Goal: Contribute content: Add original content to the website for others to see

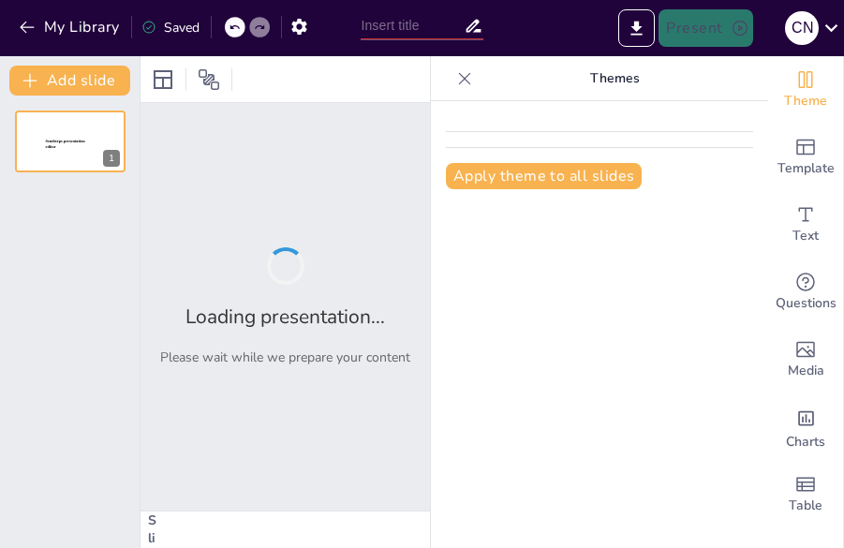
type input "ELEMENTOS INTRODUCTORIOS E IMPORTANCIA DE LA ESTADISTICA DESCRIPTIVA EN LA ADM."
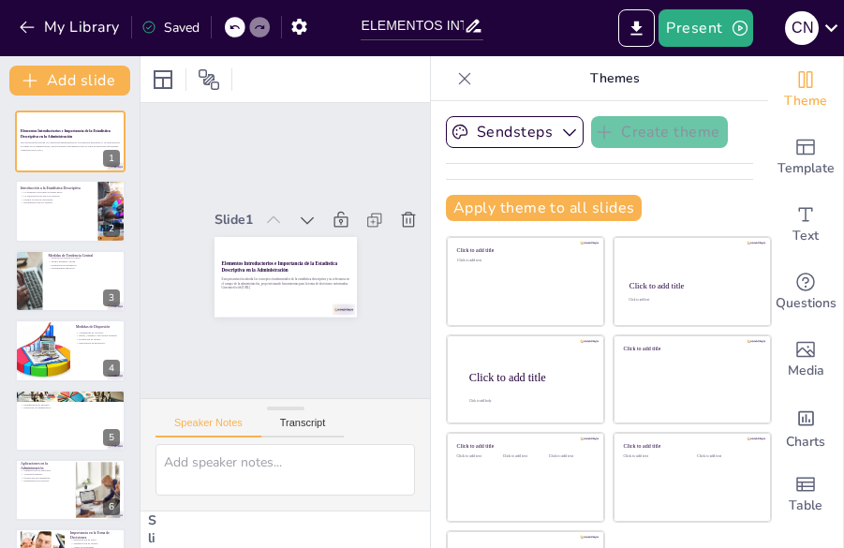
checkbox input "true"
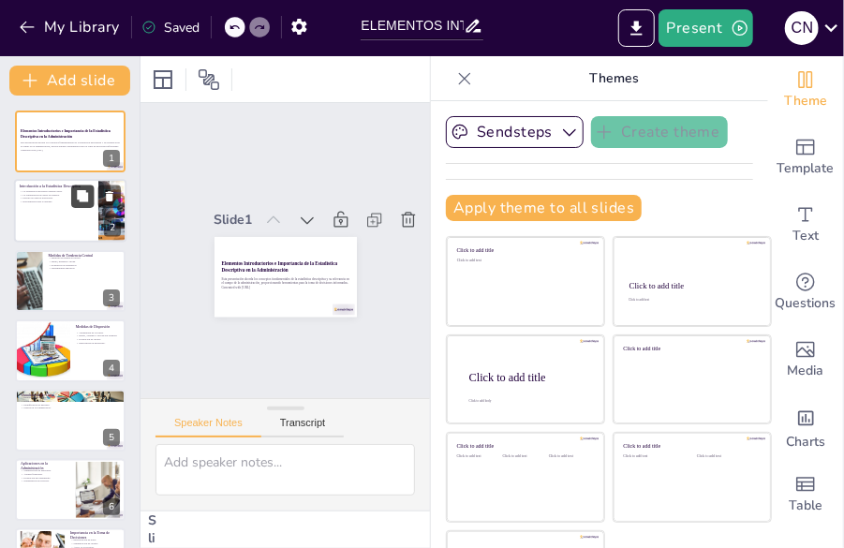
checkbox input "true"
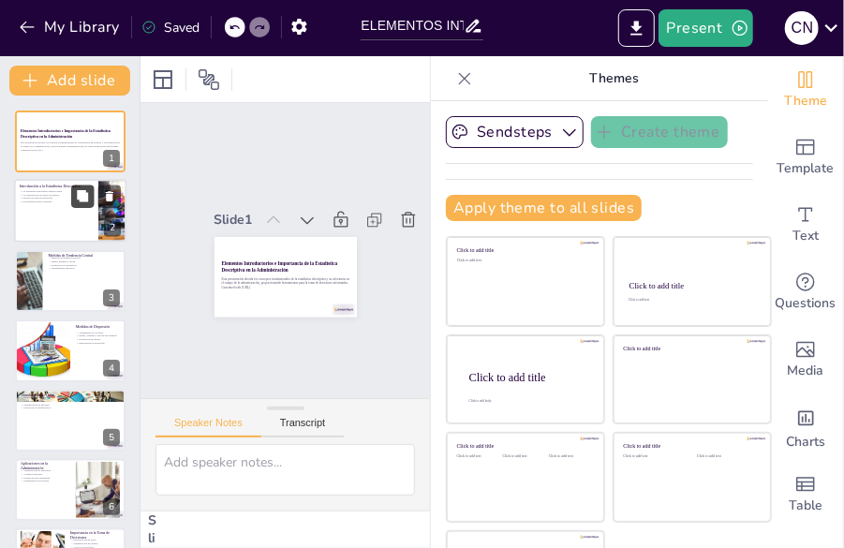
checkbox input "true"
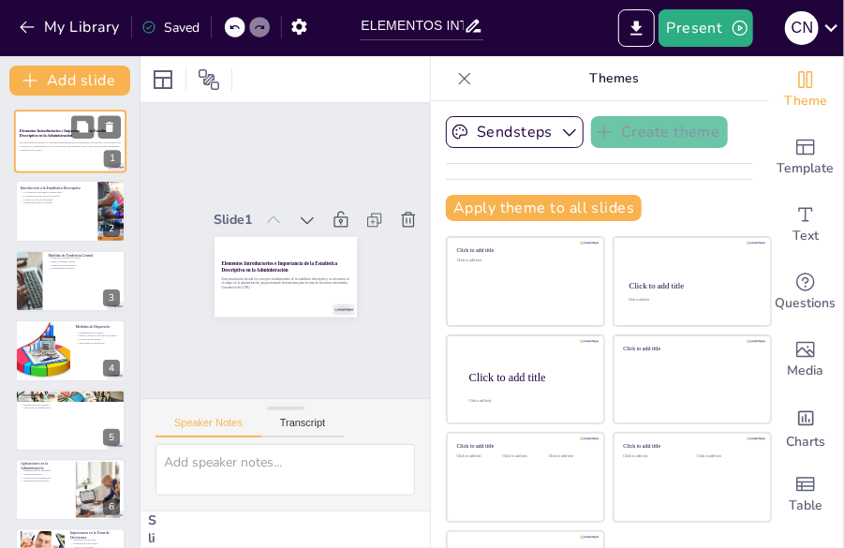
checkbox input "true"
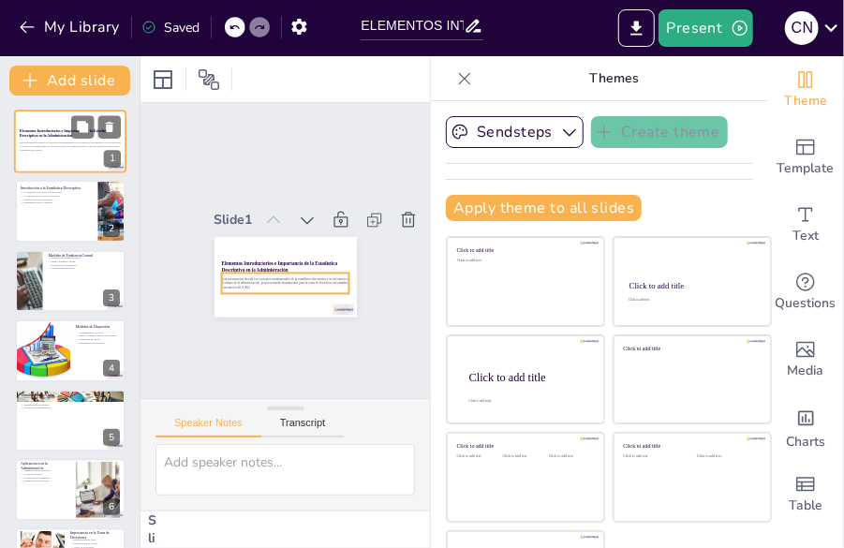
checkbox input "true"
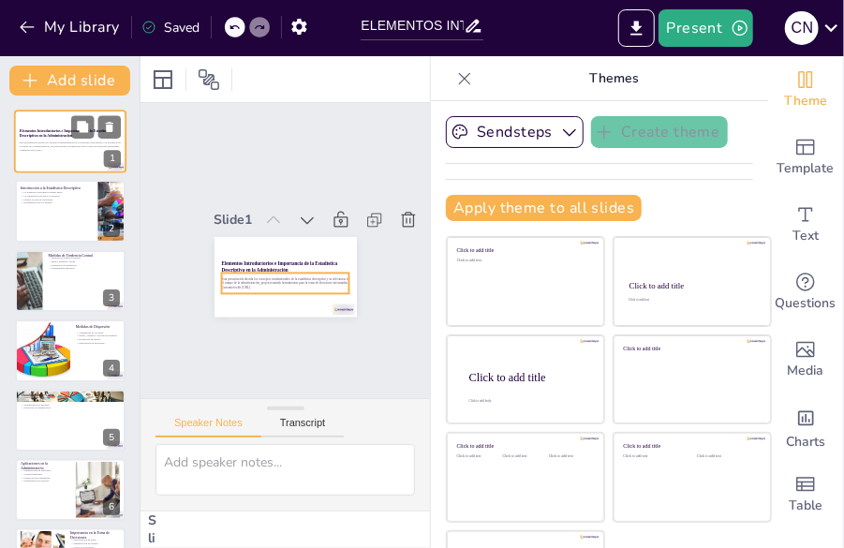
checkbox input "true"
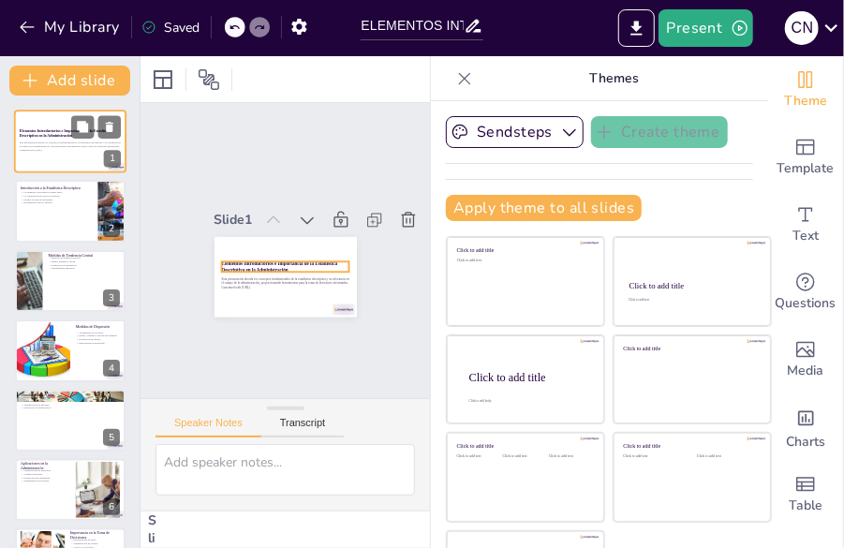
checkbox input "true"
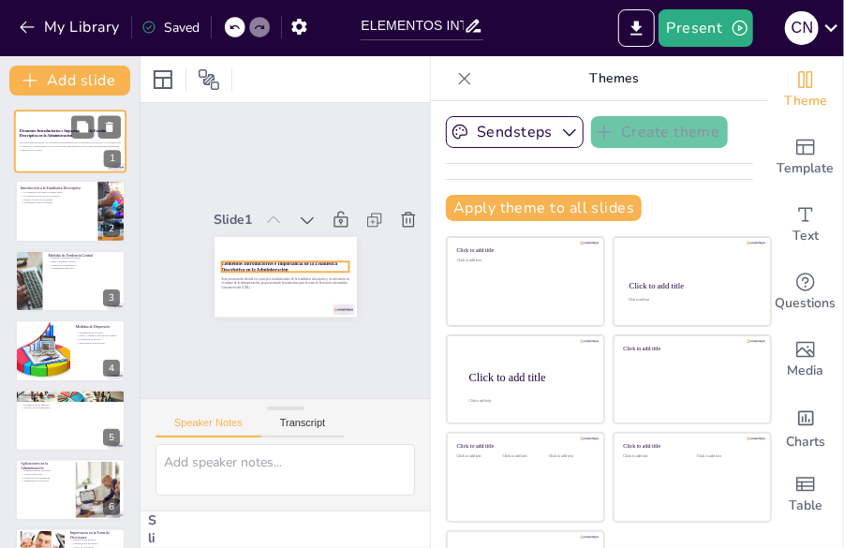
checkbox input "true"
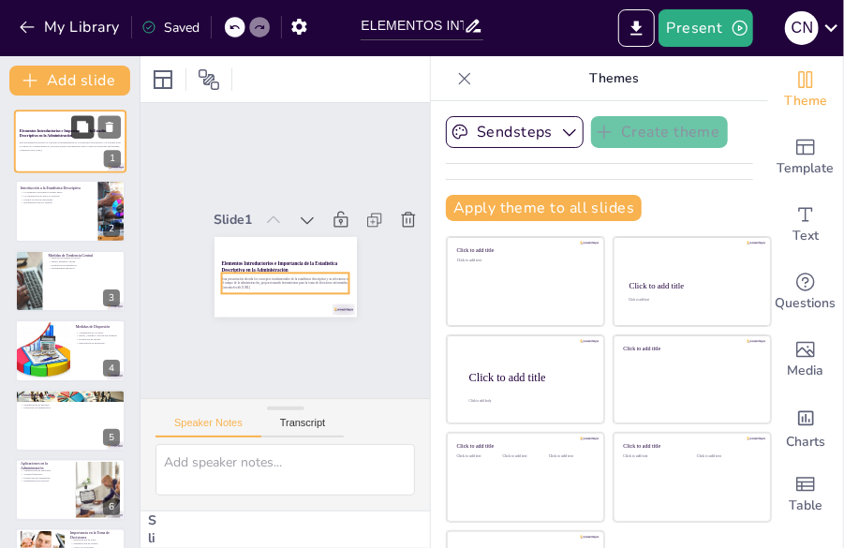
checkbox input "true"
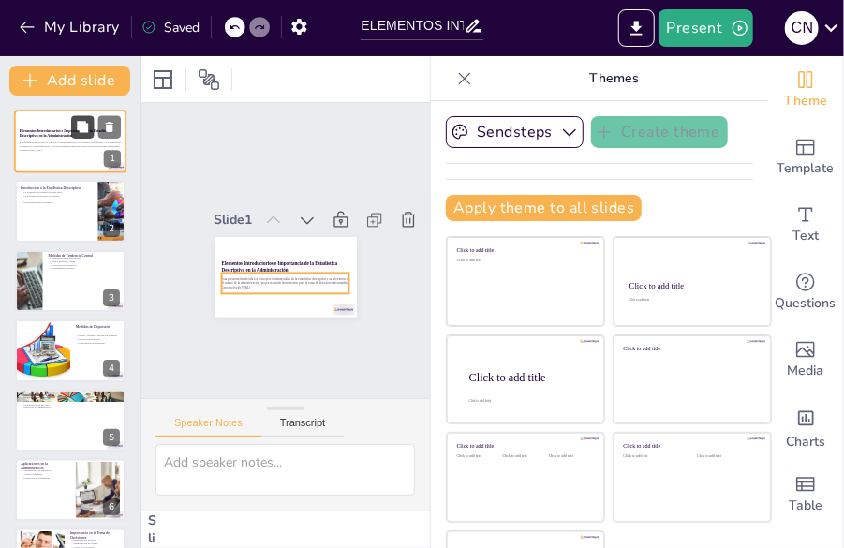
checkbox input "true"
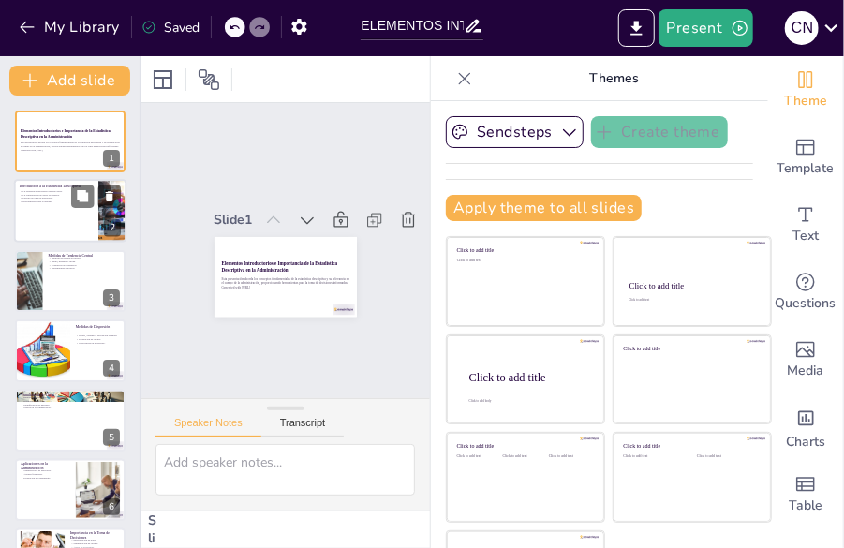
checkbox input "true"
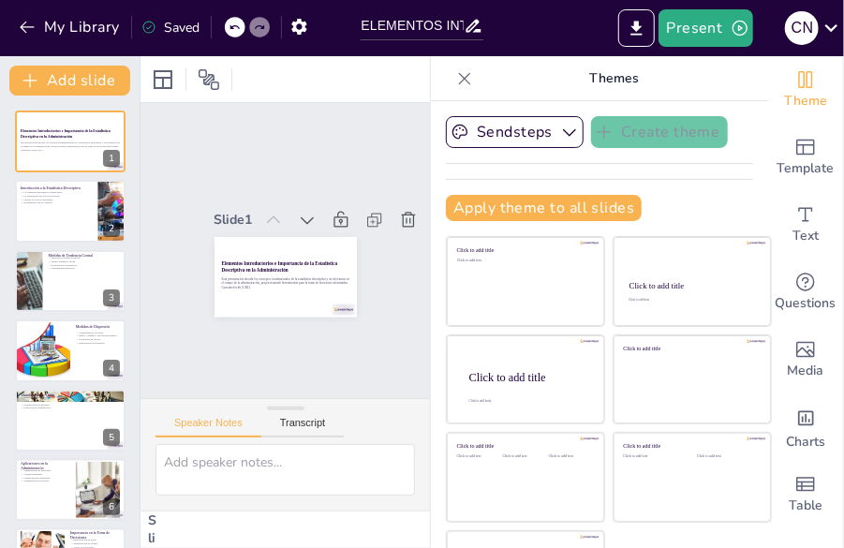
checkbox input "true"
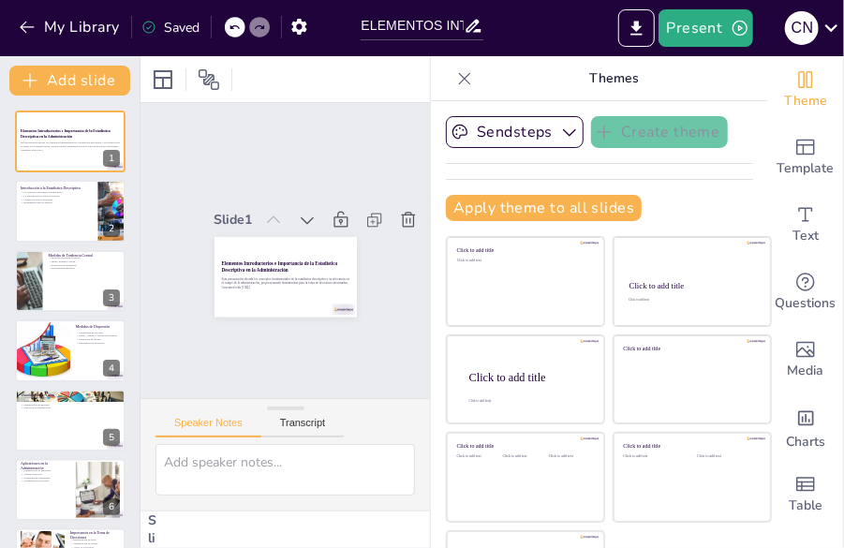
checkbox input "true"
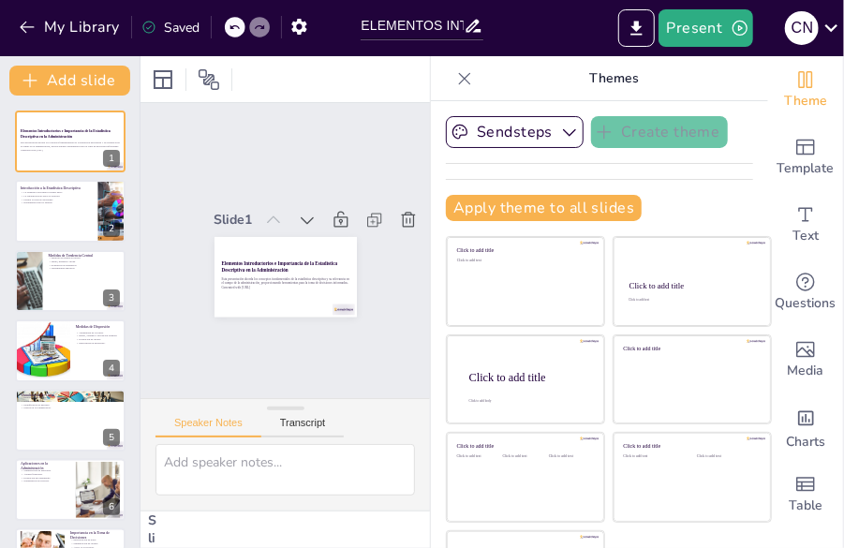
checkbox input "true"
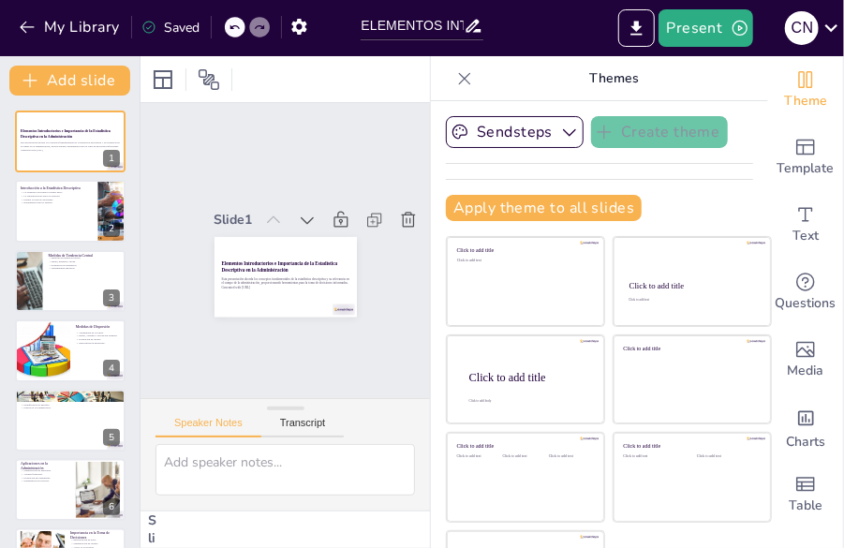
checkbox input "true"
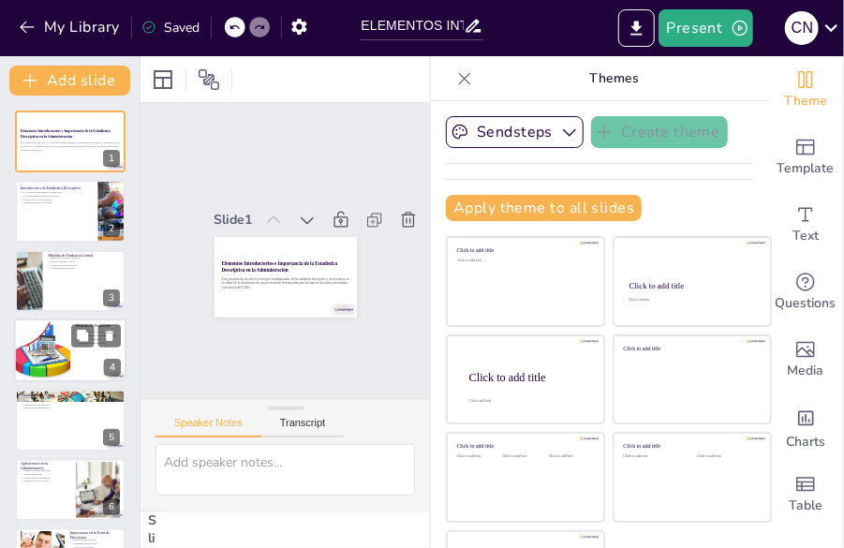
checkbox input "true"
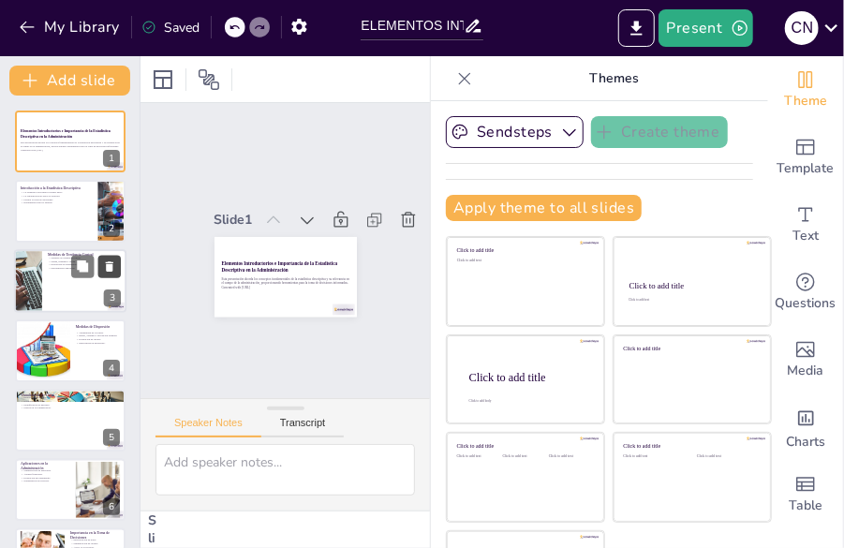
checkbox input "true"
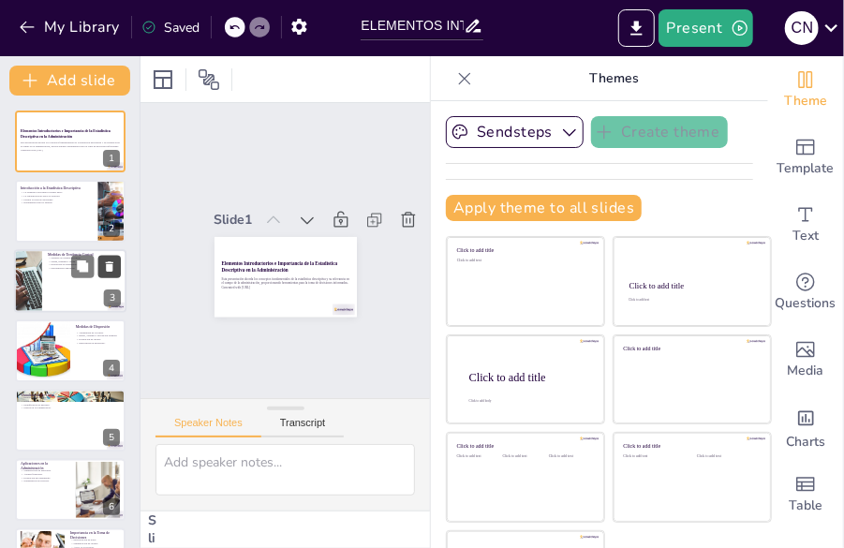
checkbox input "true"
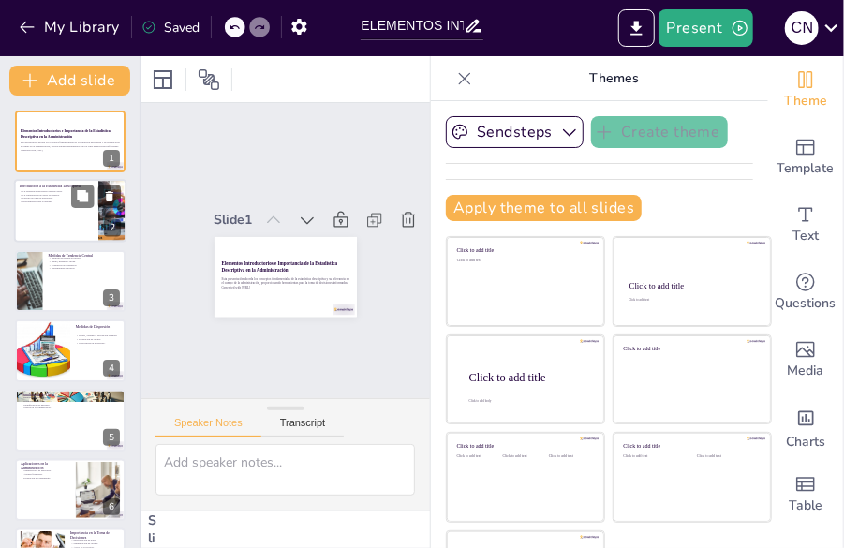
checkbox input "true"
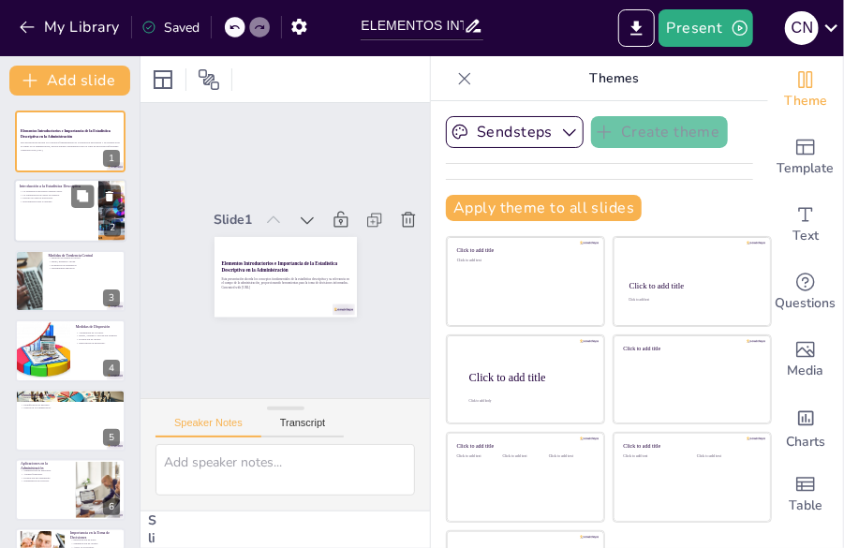
checkbox input "true"
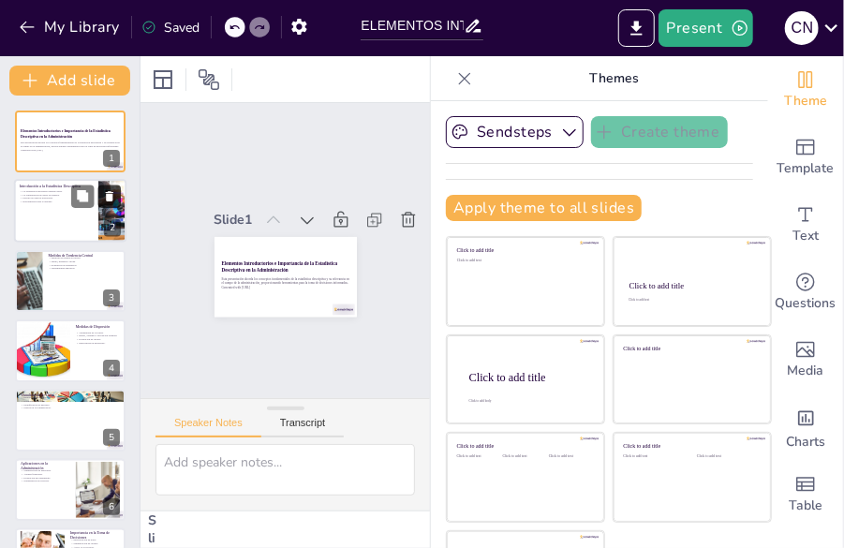
checkbox input "true"
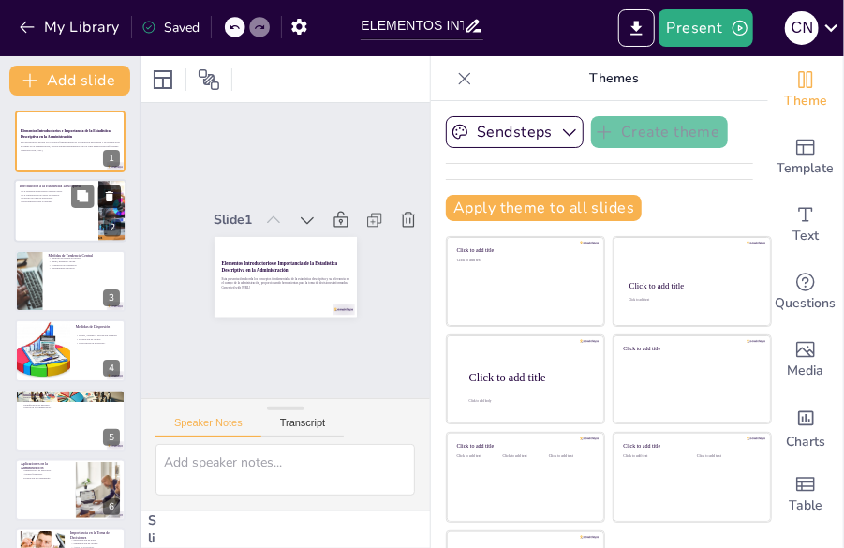
checkbox input "true"
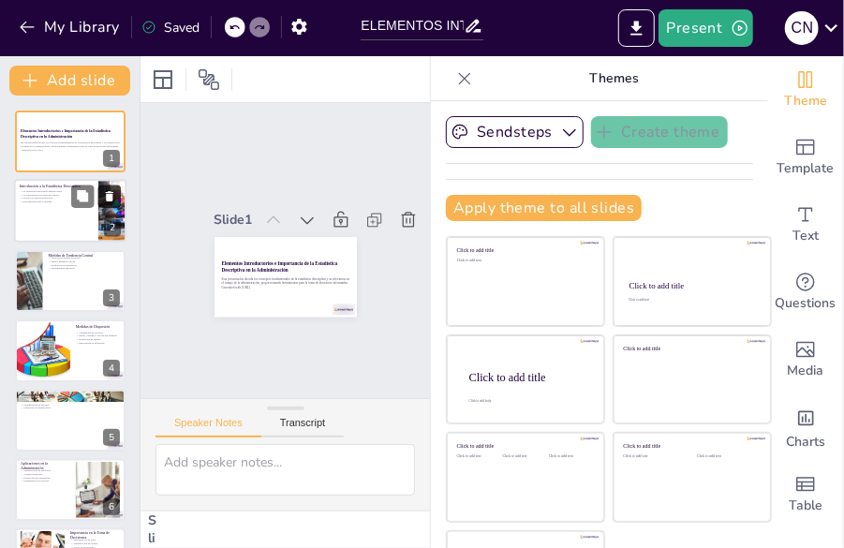
checkbox input "true"
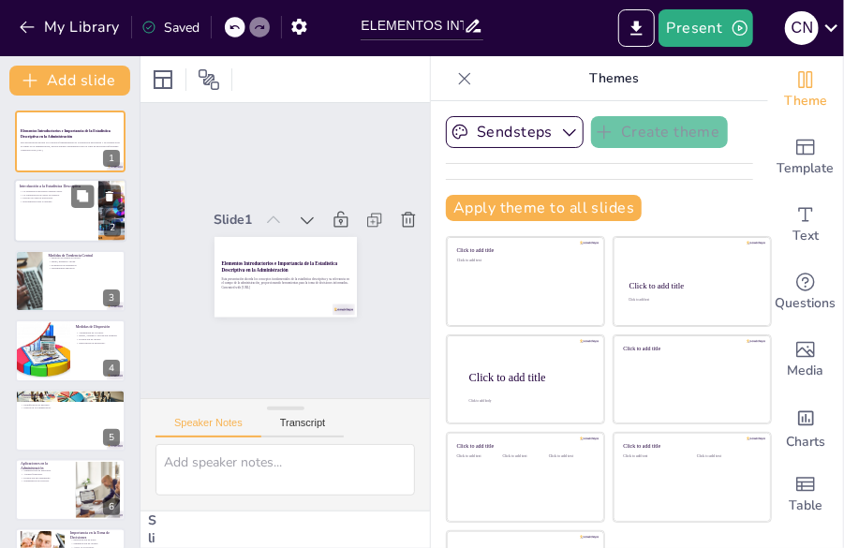
checkbox input "true"
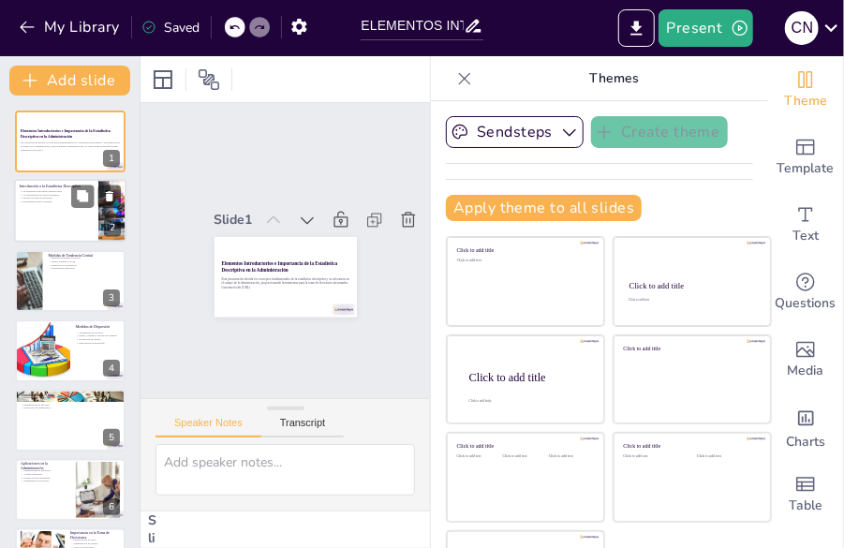
checkbox input "true"
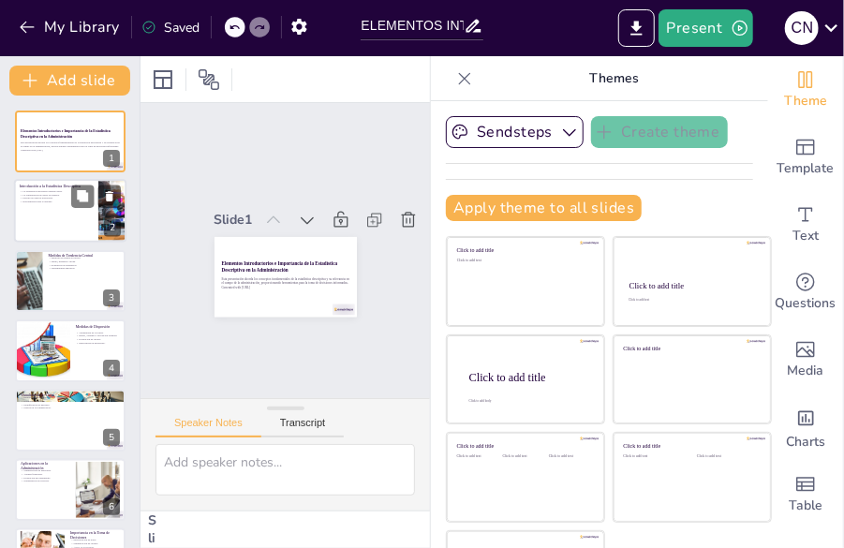
click at [36, 203] on p "Herramientas para el análisis." at bounding box center [56, 202] width 73 height 4
checkbox input "true"
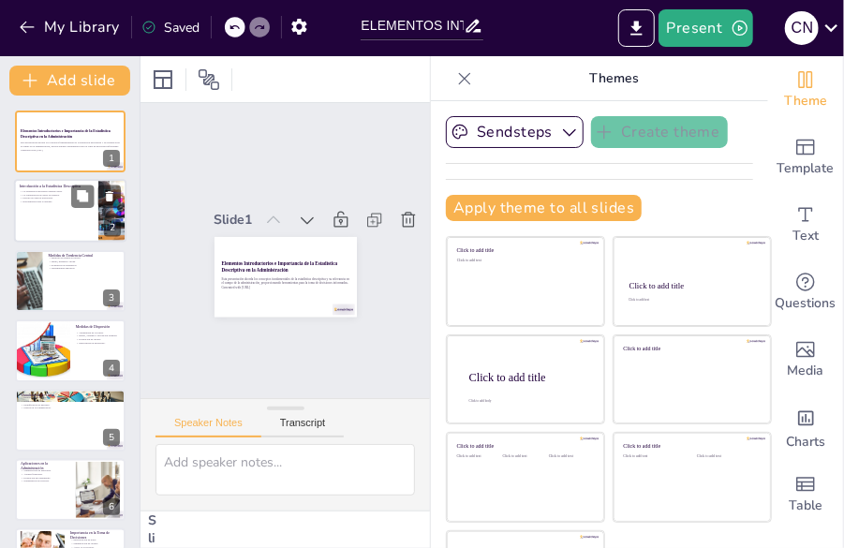
checkbox input "true"
type textarea "La estadística descriptiva se centra en resumir datos, lo que es fundamental pa…"
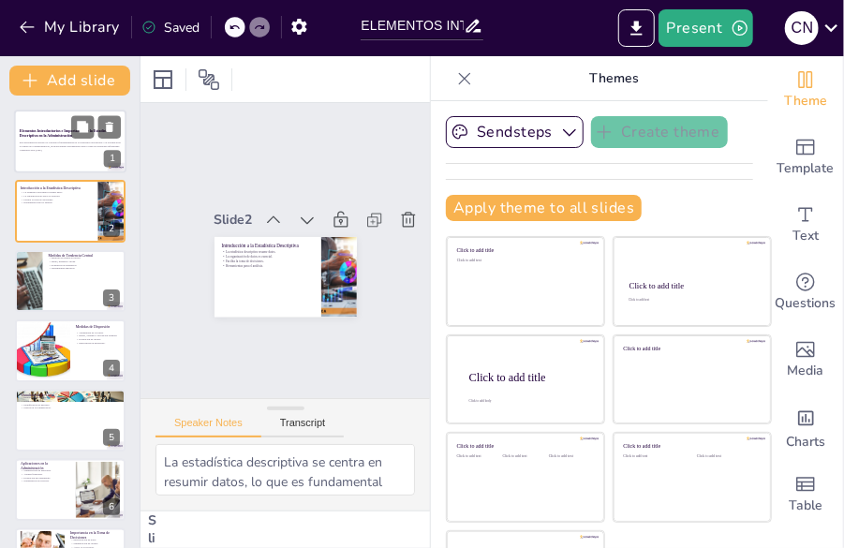
checkbox input "true"
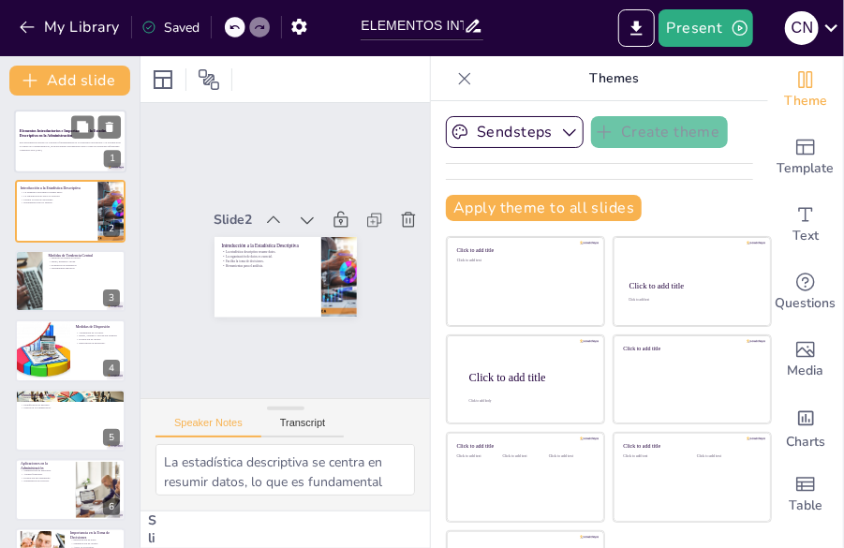
checkbox input "true"
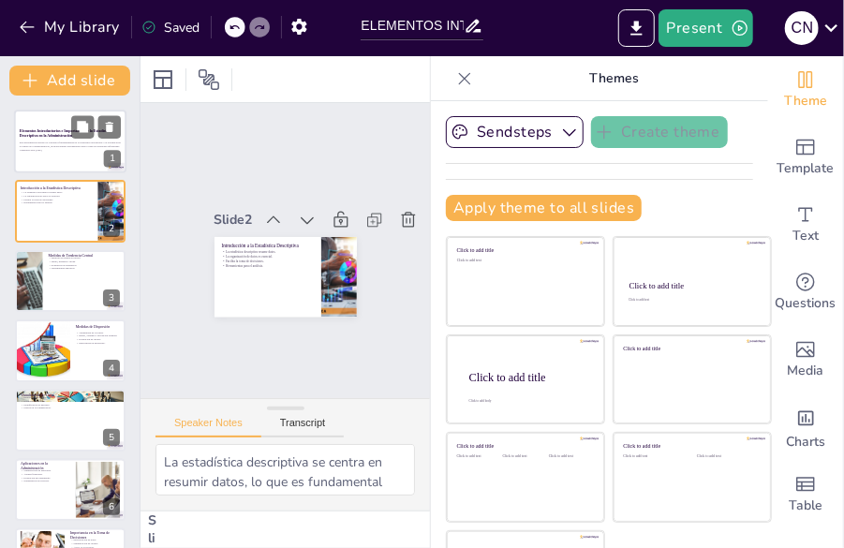
checkbox input "true"
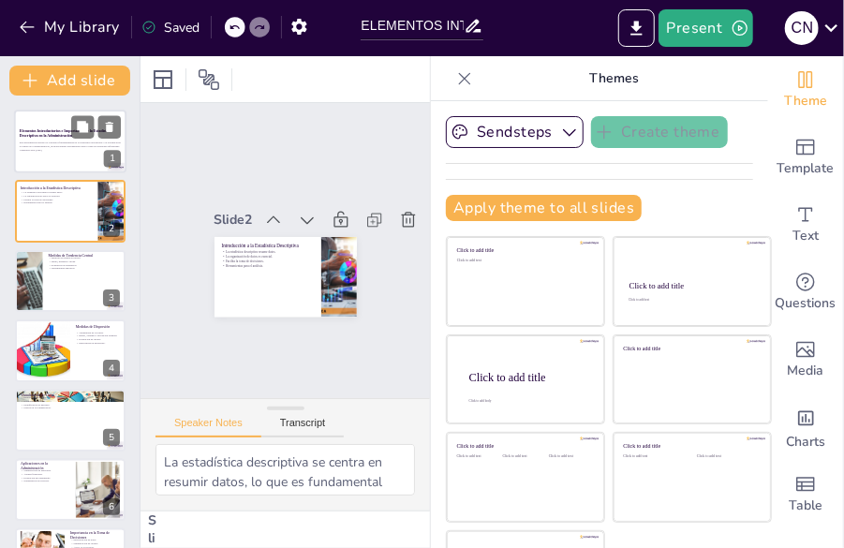
checkbox input "true"
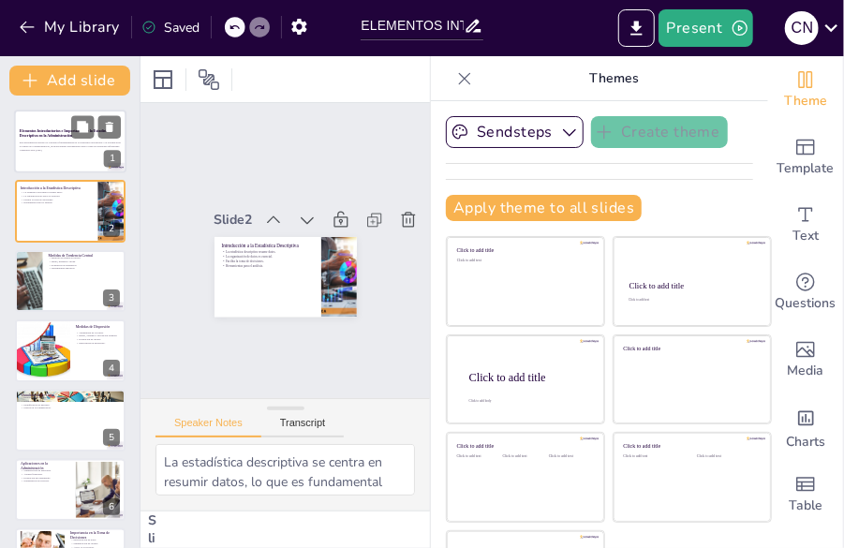
click at [47, 151] on p "Generated with [URL]" at bounding box center [70, 150] width 101 height 4
checkbox input "true"
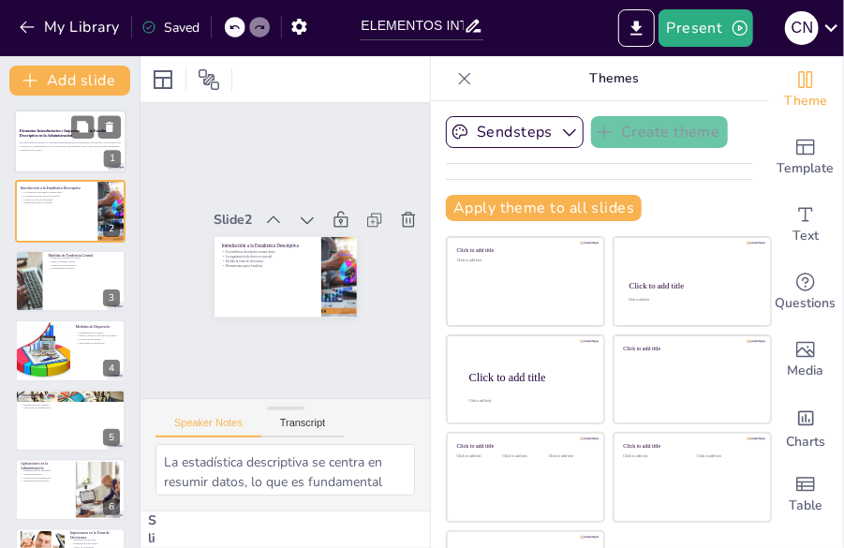
checkbox input "true"
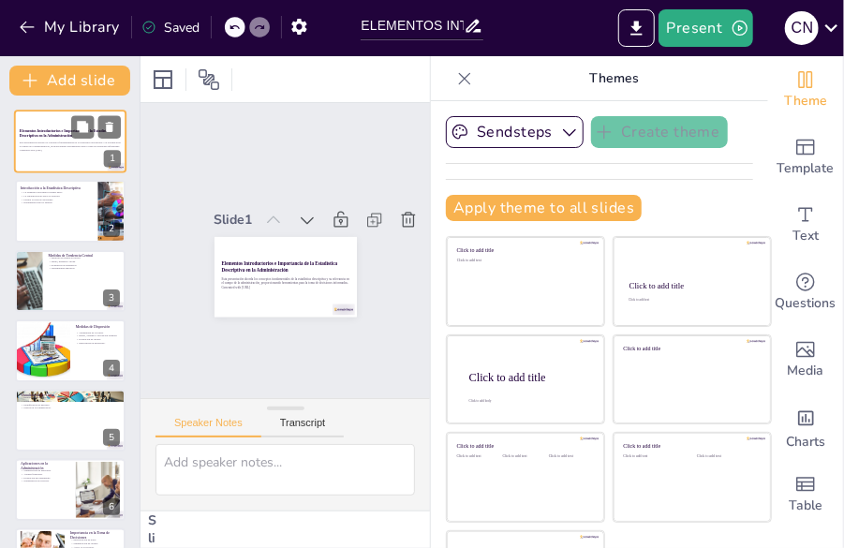
click at [47, 151] on p "Generated with [URL]" at bounding box center [70, 150] width 101 height 4
checkbox input "true"
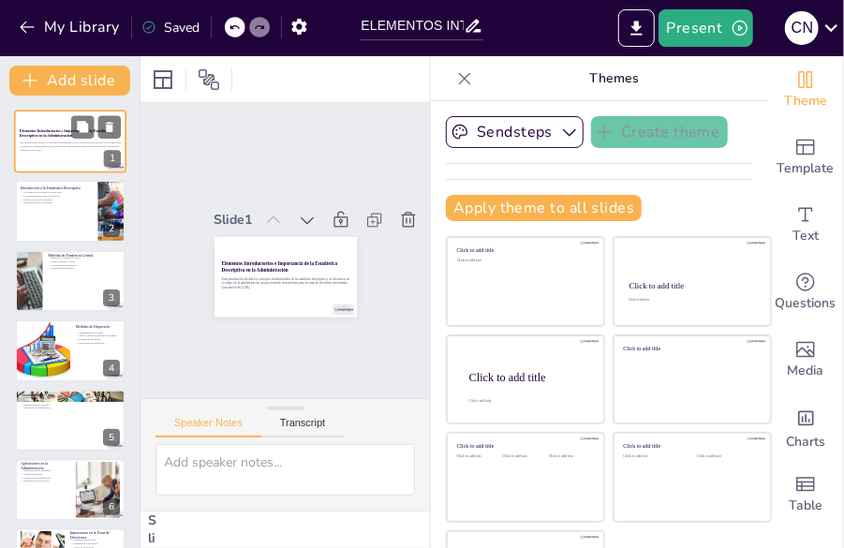
checkbox input "true"
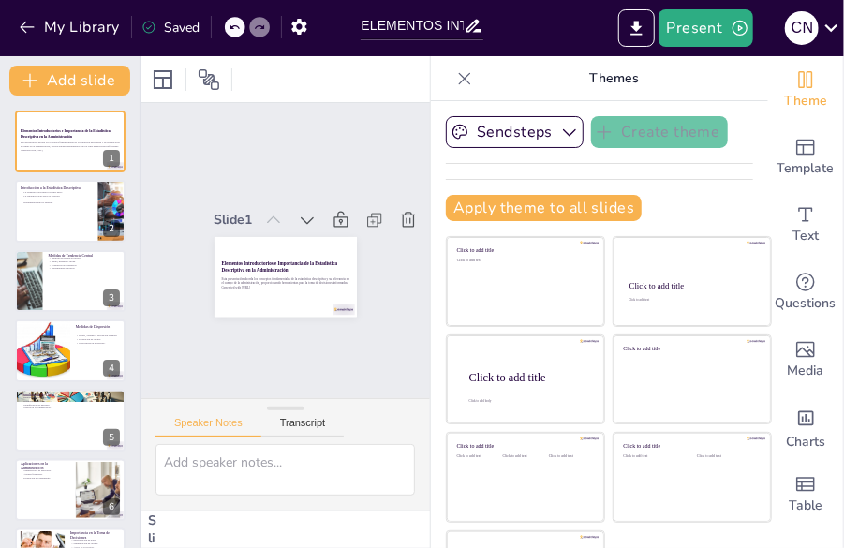
checkbox input "true"
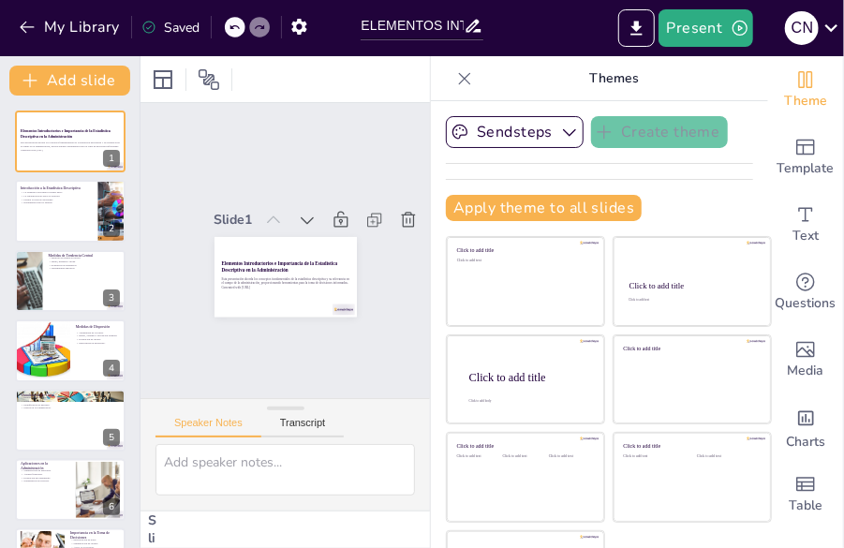
checkbox input "true"
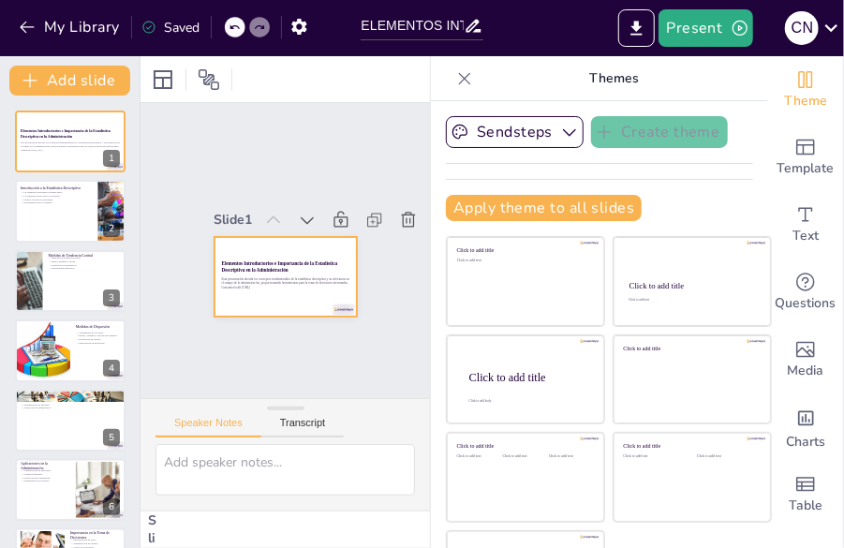
checkbox input "true"
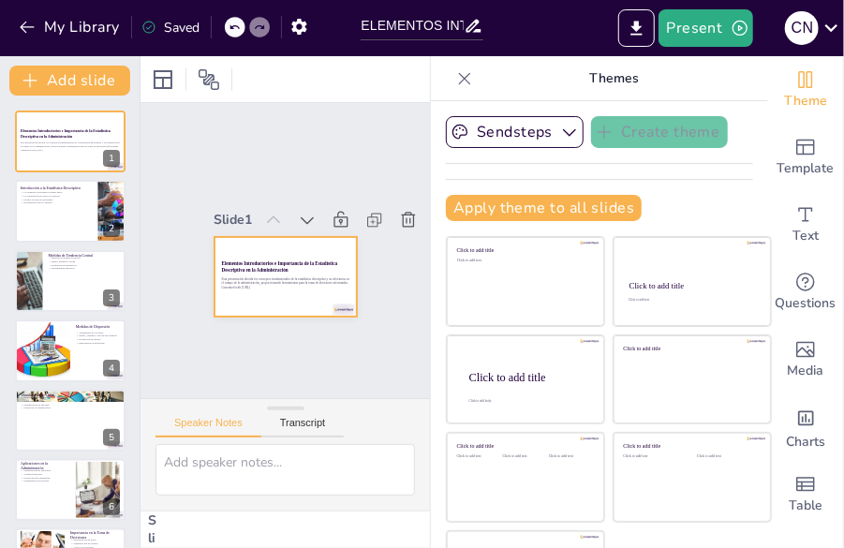
checkbox input "true"
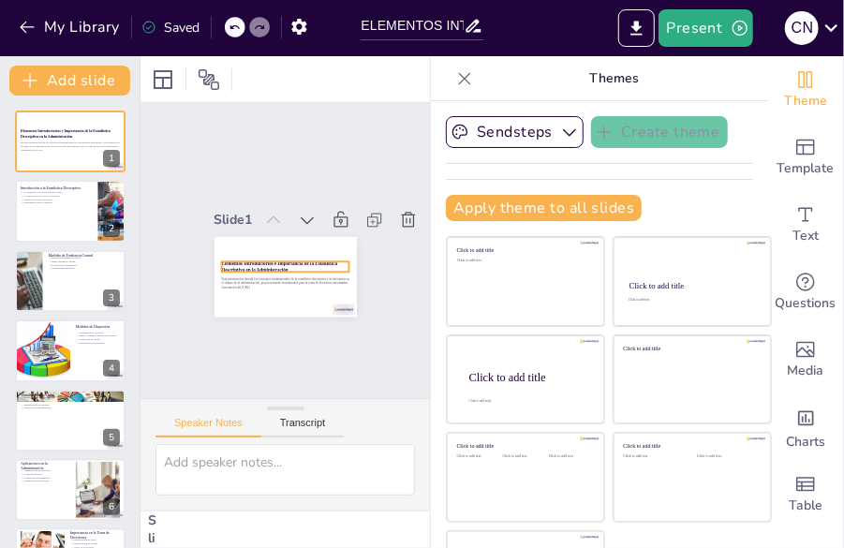
checkbox input "true"
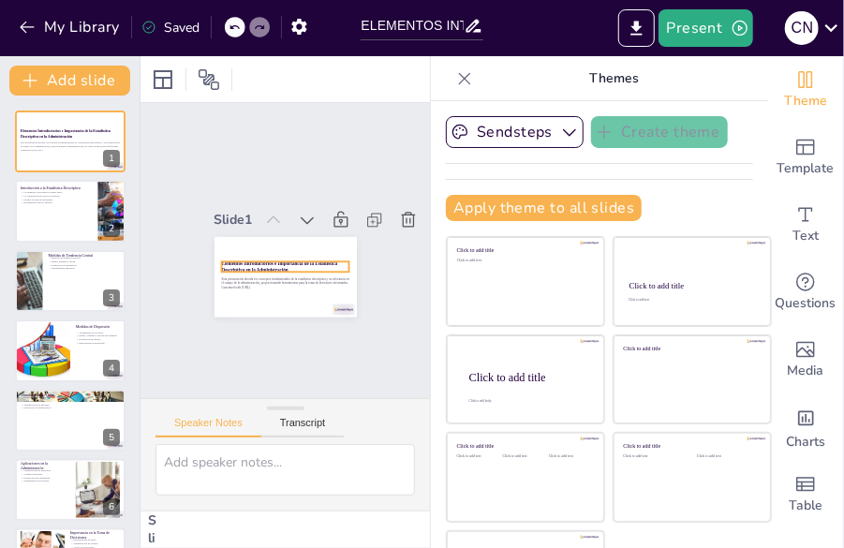
checkbox input "true"
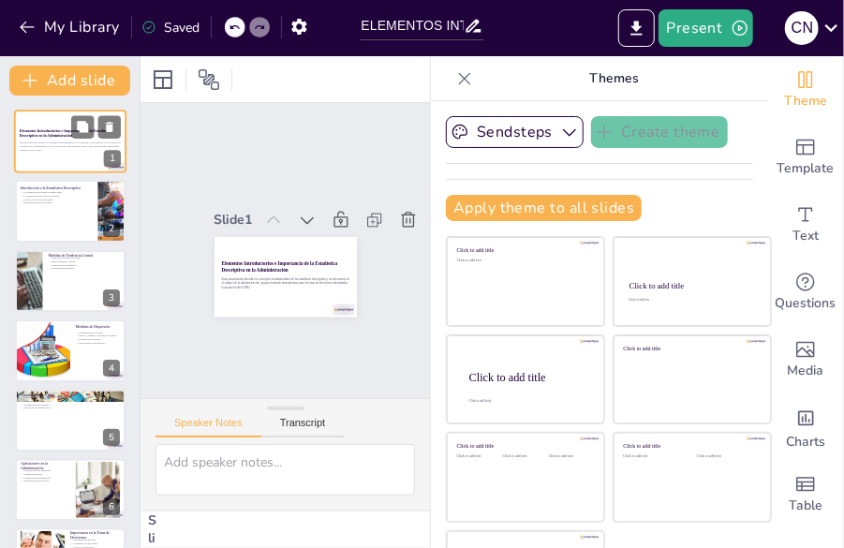
checkbox input "true"
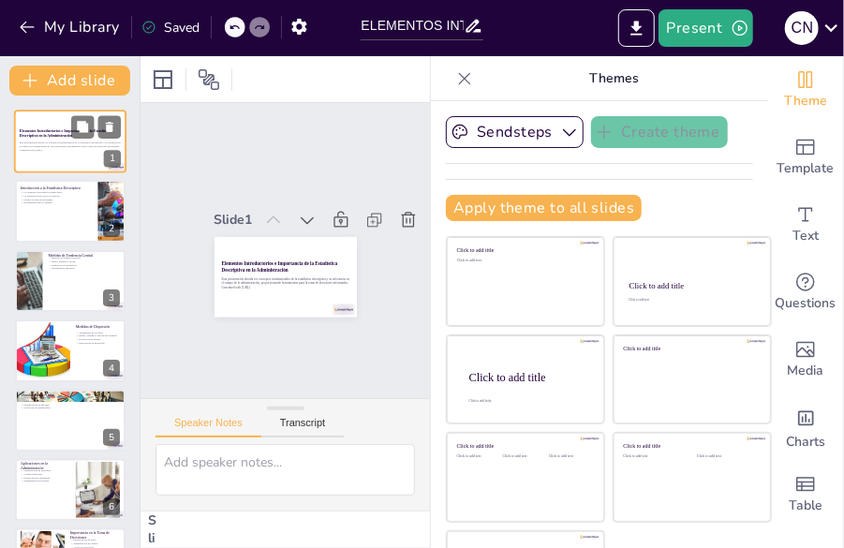
checkbox input "true"
click at [31, 151] on p "Generated with [URL]" at bounding box center [70, 150] width 101 height 4
click at [214, 77] on icon at bounding box center [209, 79] width 21 height 21
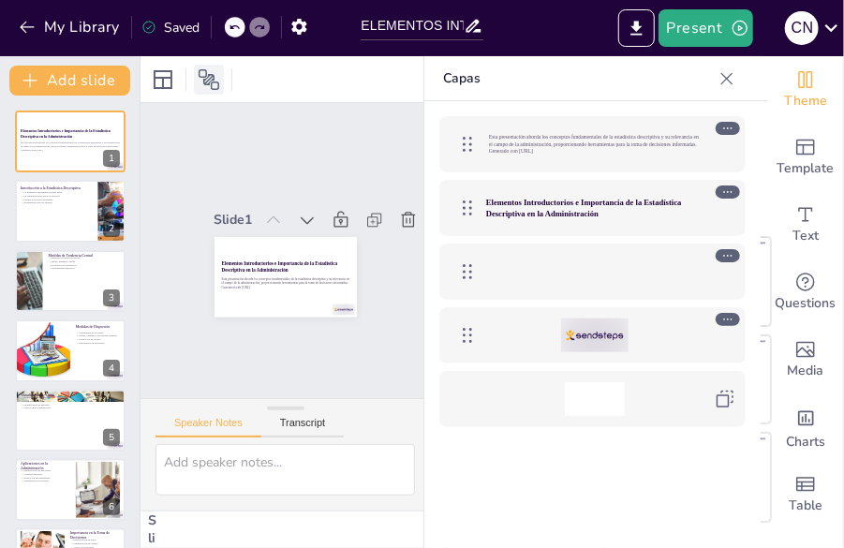
click at [214, 77] on icon at bounding box center [209, 79] width 21 height 21
click at [734, 24] on icon "button" at bounding box center [739, 28] width 15 height 15
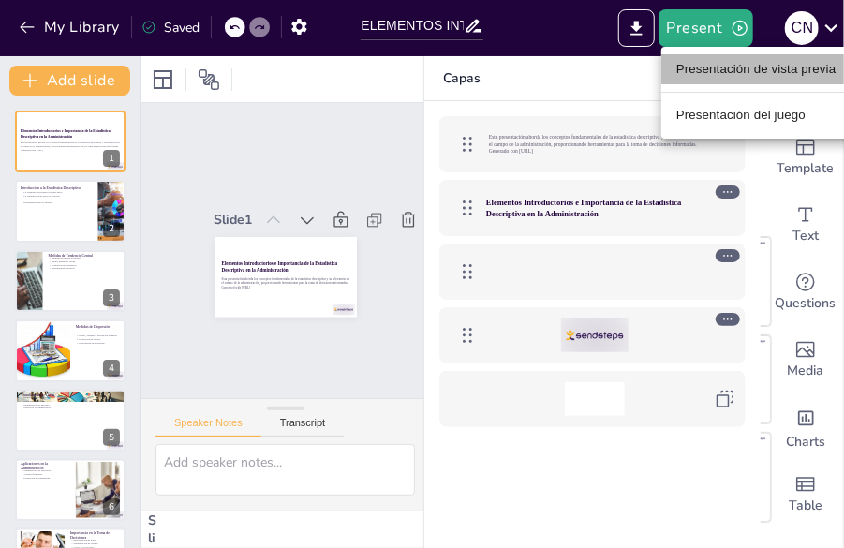
click at [747, 66] on font "Presentación de vista previa" at bounding box center [756, 70] width 160 height 14
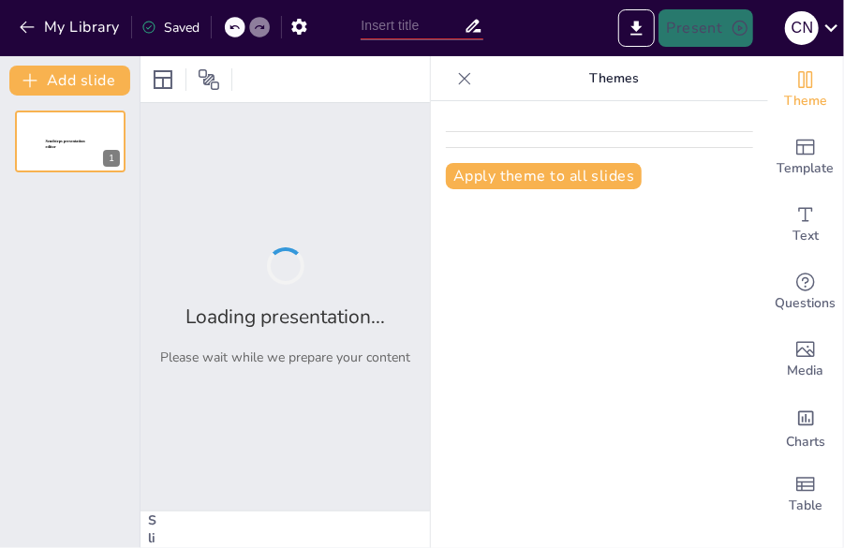
type input "ELEMENTOS INTRODUCTORIOS E IMPORTANCIA DE LA ESTADISTICA DESCRIPTIVA EN LA ADM."
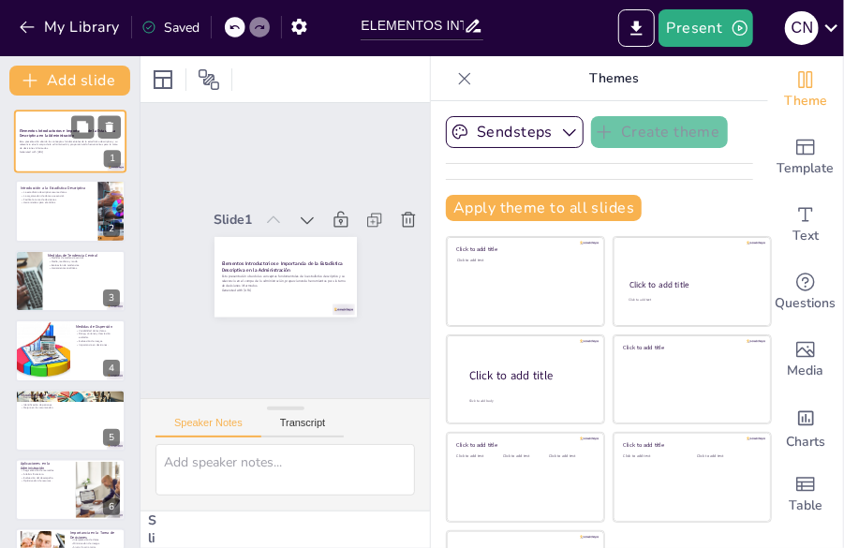
checkbox input "true"
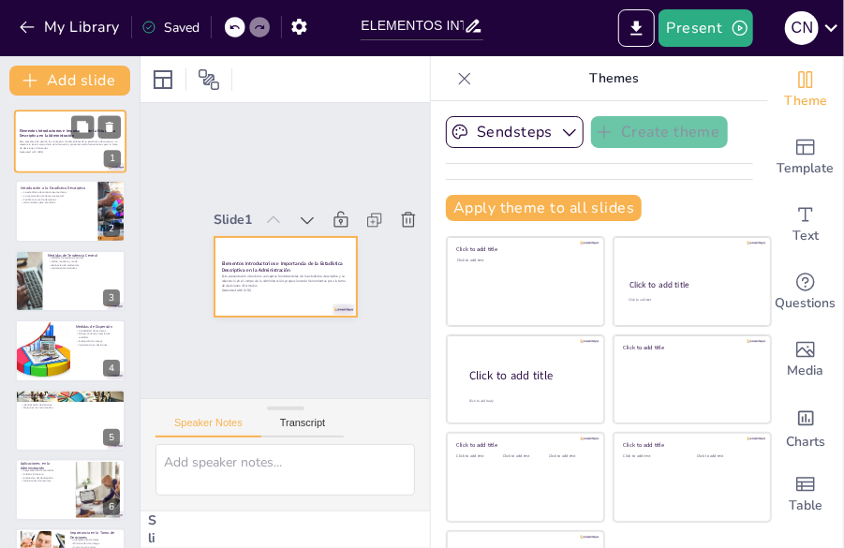
checkbox input "true"
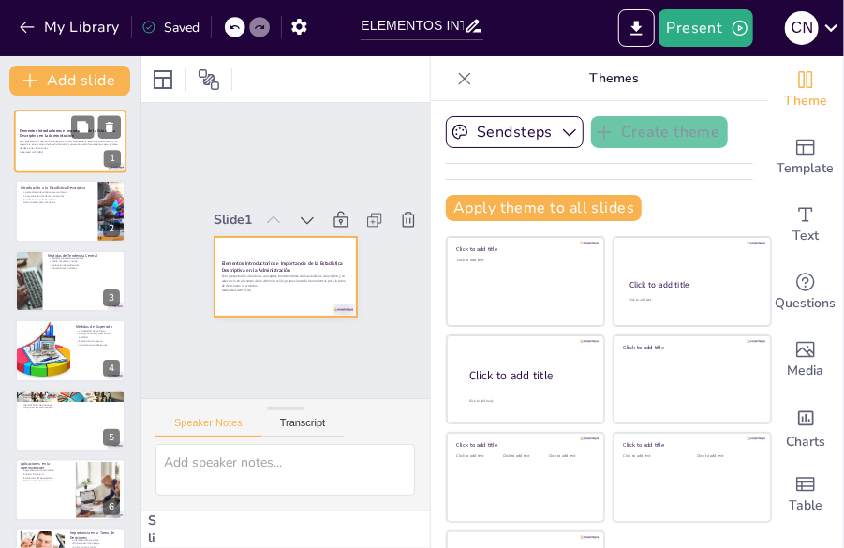
checkbox input "true"
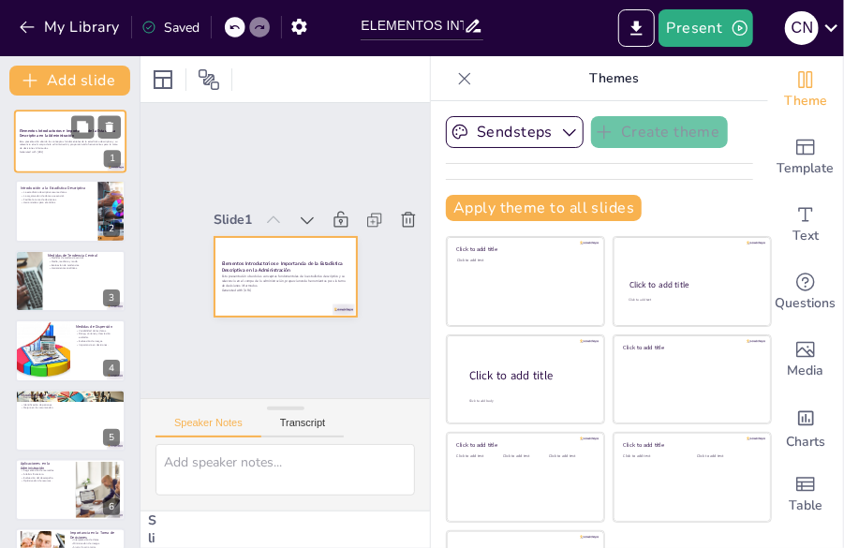
checkbox input "true"
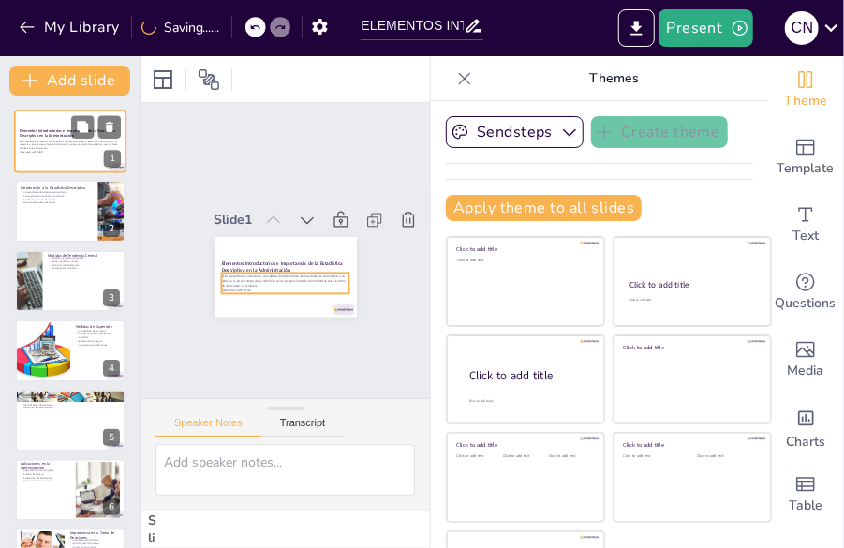
click at [71, 142] on p "Esta presentación aborda los conceptos fundamentales de la estadística descript…" at bounding box center [70, 145] width 101 height 10
checkbox input "true"
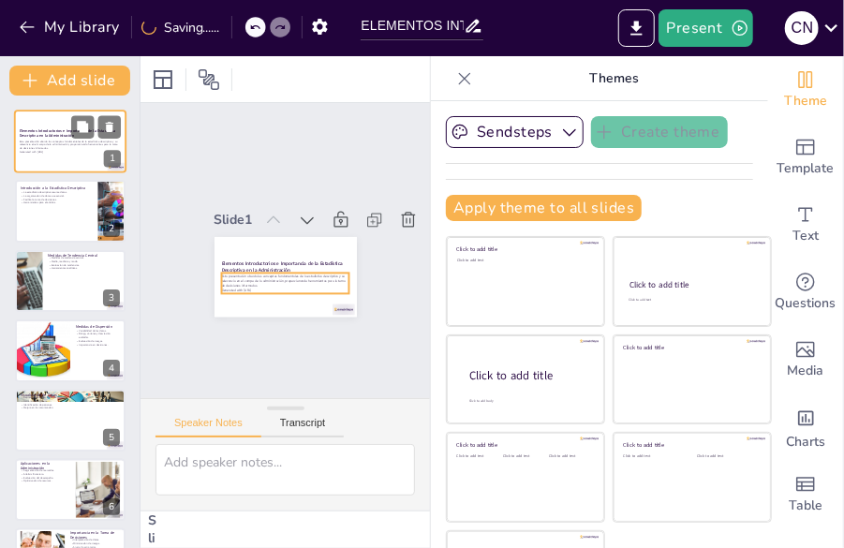
checkbox input "true"
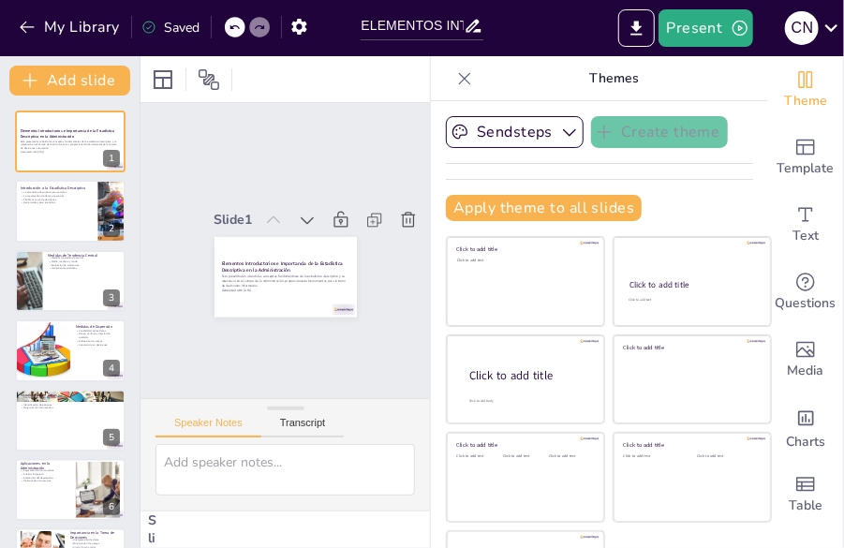
checkbox input "true"
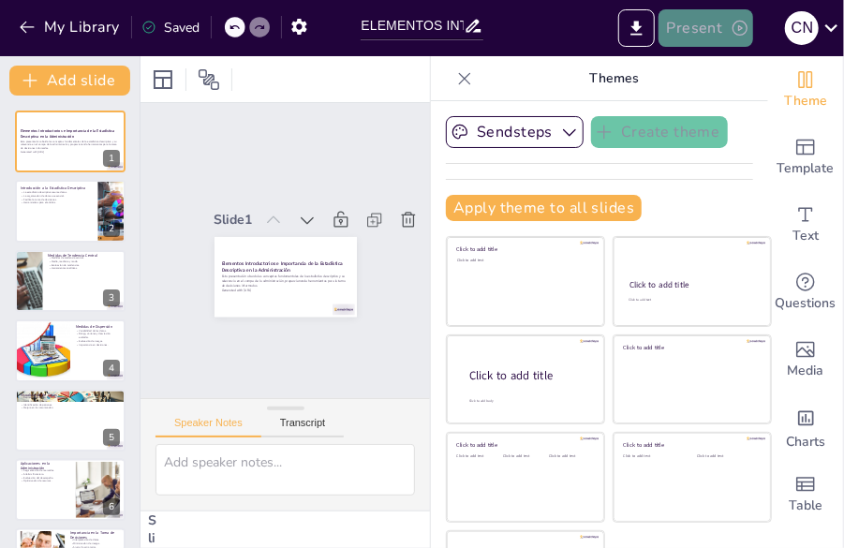
click at [725, 42] on button "Present" at bounding box center [706, 27] width 94 height 37
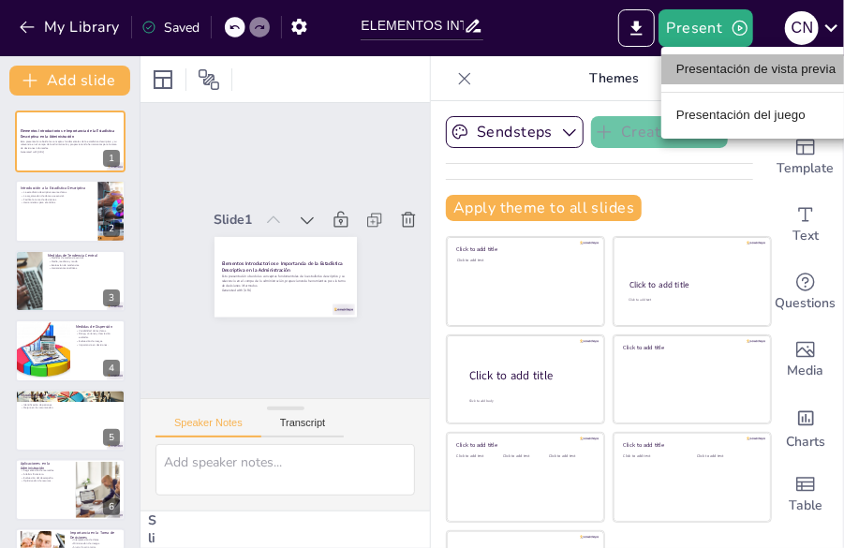
click at [753, 69] on font "Presentación de vista previa" at bounding box center [756, 70] width 160 height 14
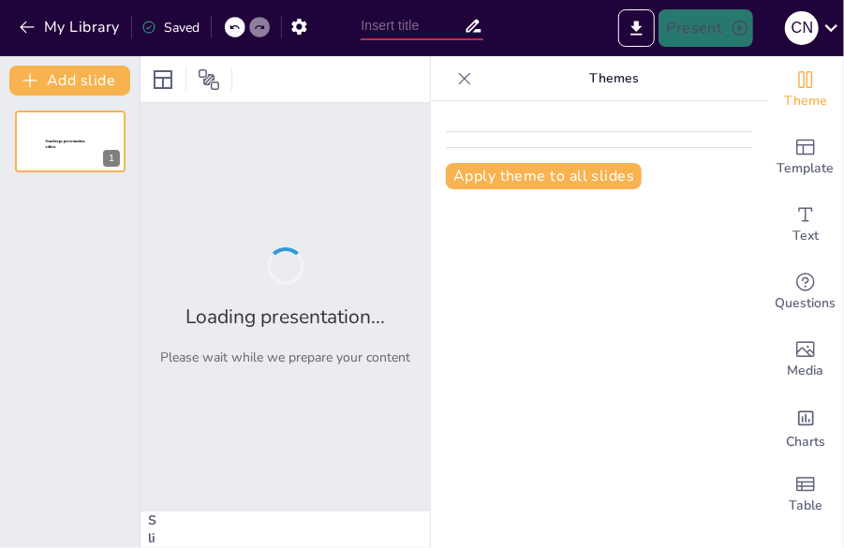
type input "ELEMENTOS INTRODUCTORIOS E IMPORTANCIA DE LA ESTADISTICA DESCRIPTIVA EN LA ADM."
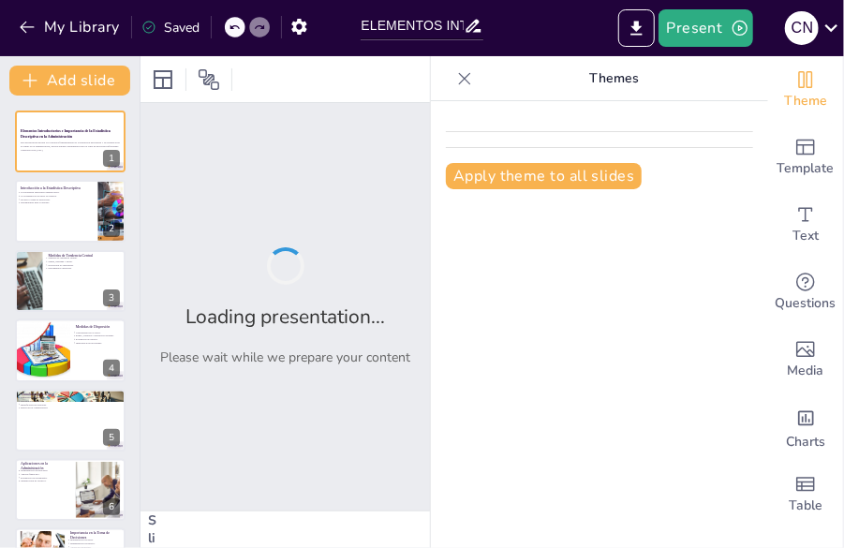
checkbox input "true"
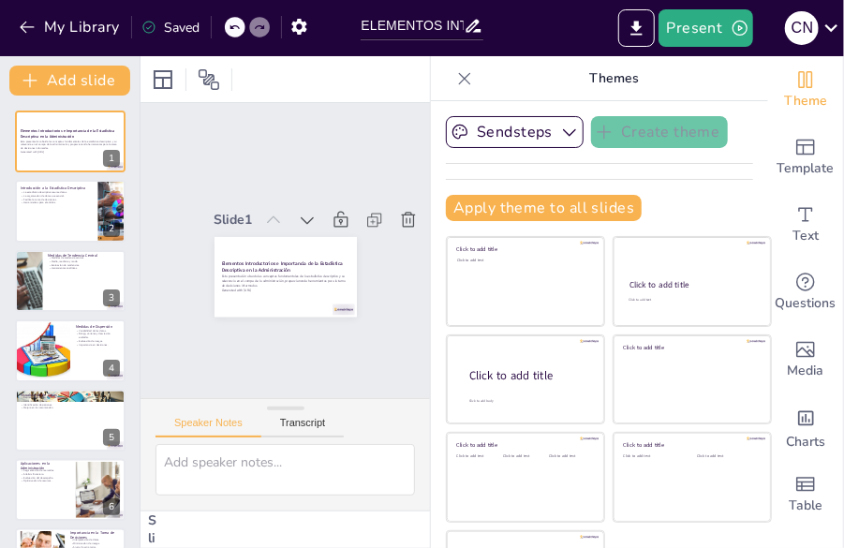
checkbox input "true"
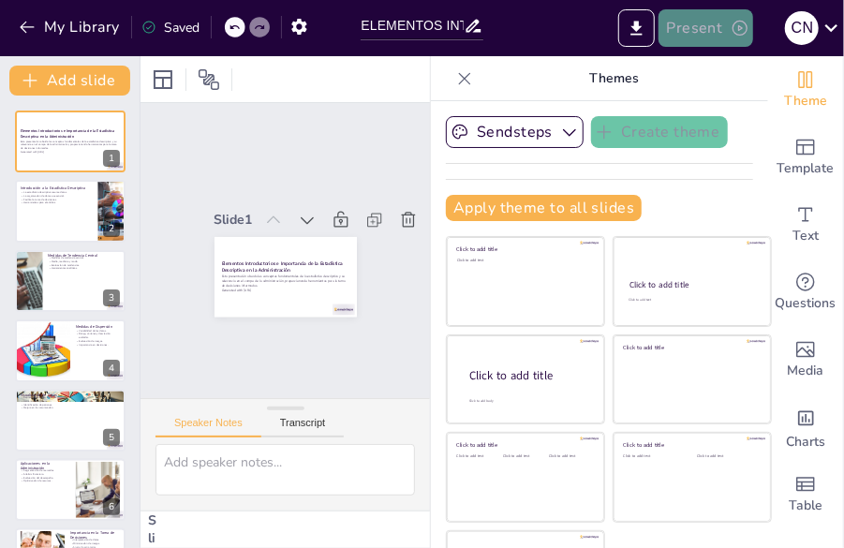
click at [740, 34] on icon "button" at bounding box center [740, 28] width 19 height 19
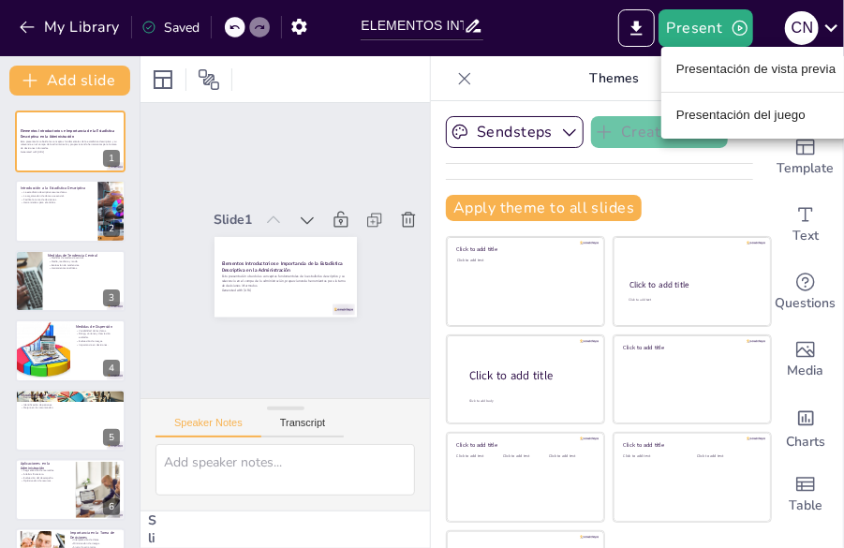
click at [744, 111] on font "Presentación del juego" at bounding box center [740, 116] width 129 height 14
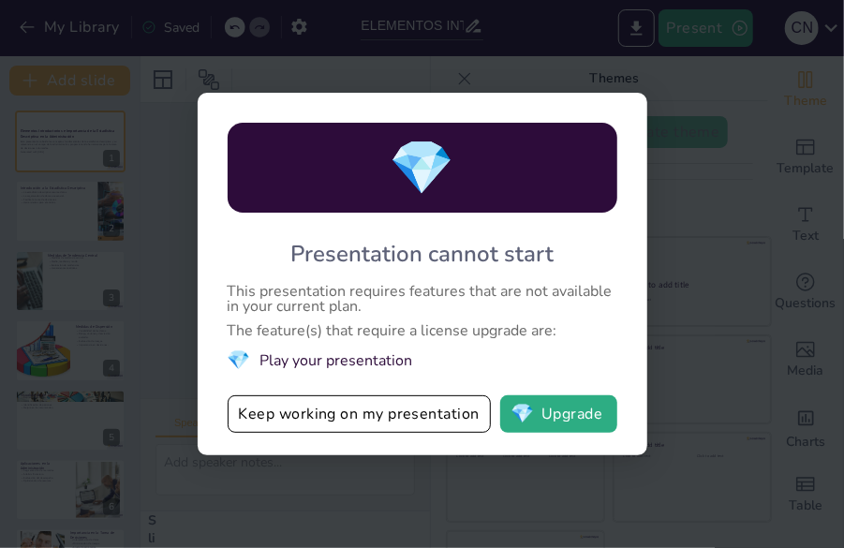
click at [576, 286] on div "This presentation requires features that are not available in your current plan." at bounding box center [423, 299] width 390 height 30
click at [697, 253] on div "💎 Presentation cannot start This presentation requires features that are not av…" at bounding box center [422, 274] width 844 height 548
click at [567, 421] on button "💎 Upgrade" at bounding box center [558, 413] width 117 height 37
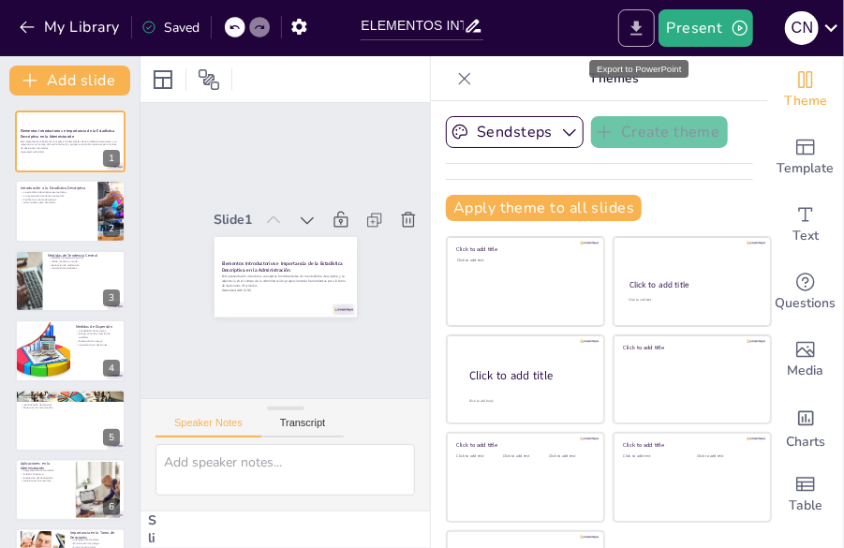
click at [643, 25] on icon "Export to PowerPoint" at bounding box center [636, 28] width 11 height 14
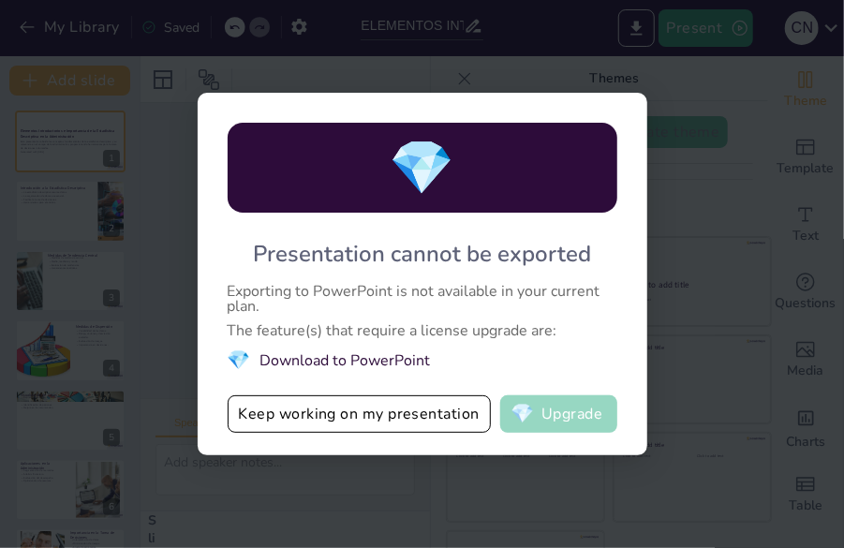
click at [556, 413] on button "💎 Upgrade" at bounding box center [558, 413] width 117 height 37
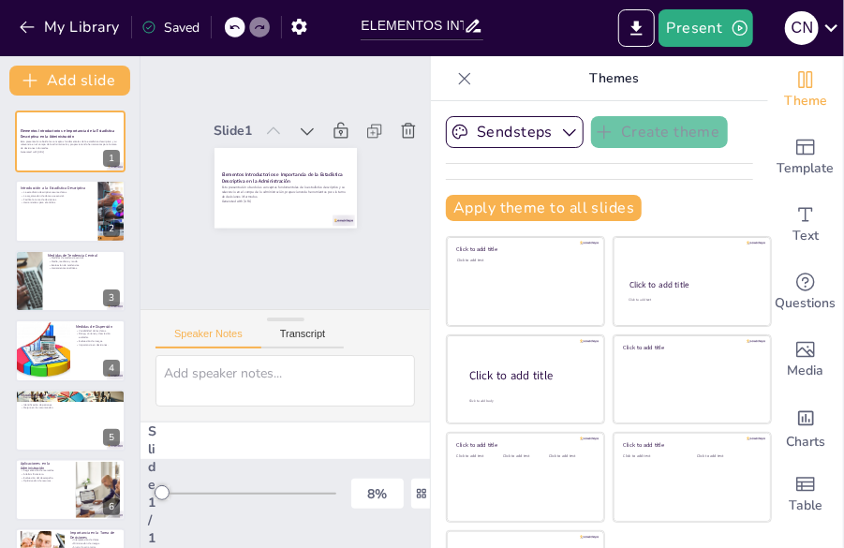
scroll to position [103, 0]
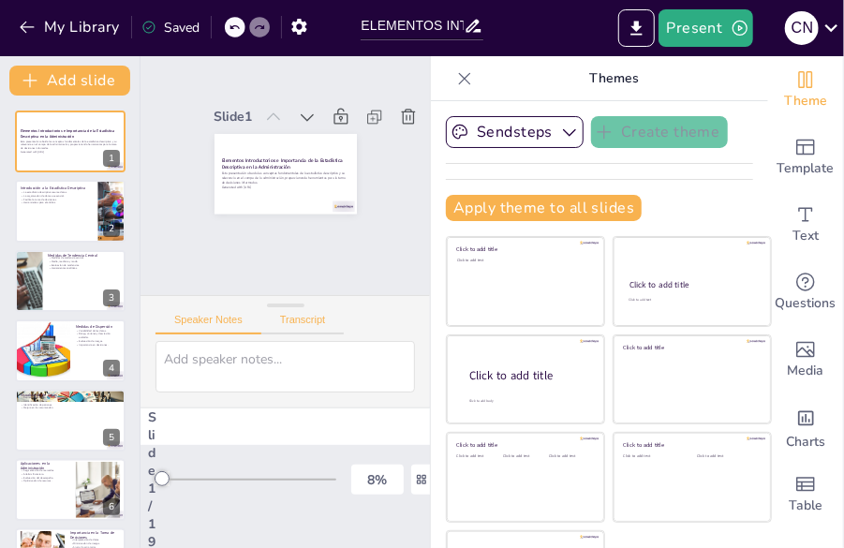
click at [315, 314] on button "Transcript" at bounding box center [302, 324] width 83 height 21
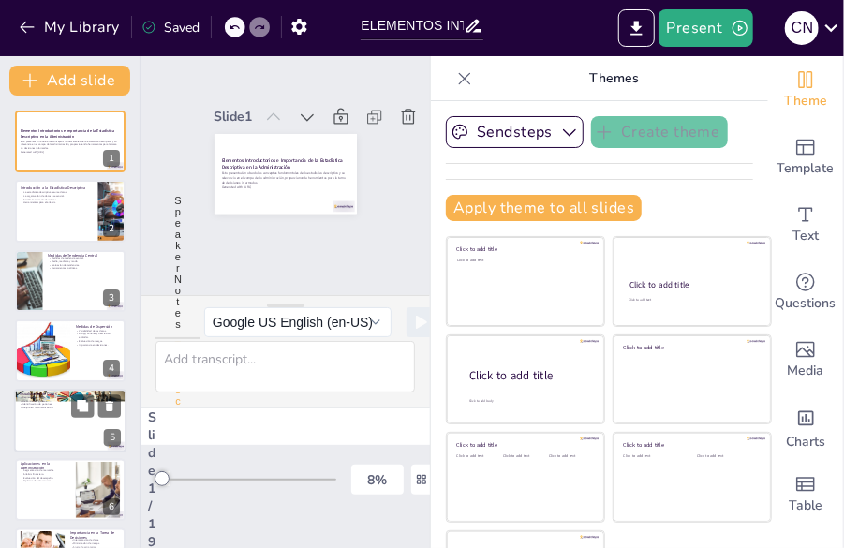
checkbox input "true"
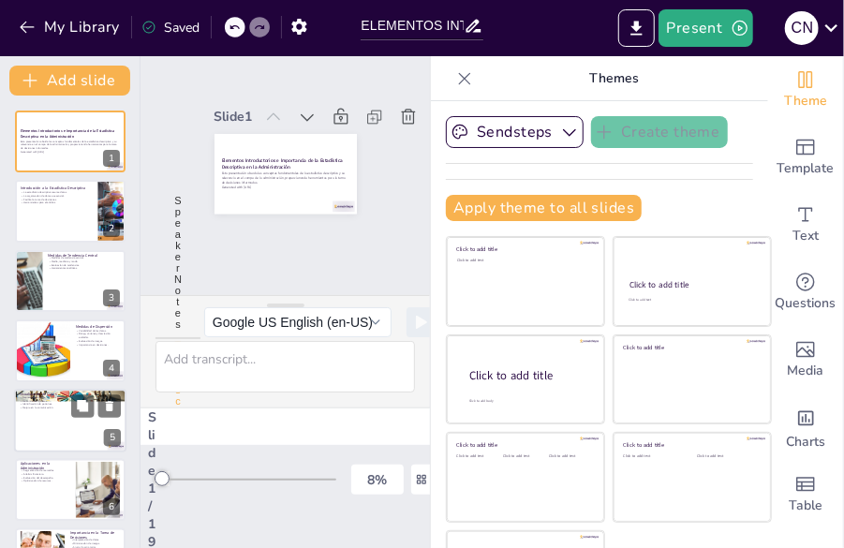
checkbox input "true"
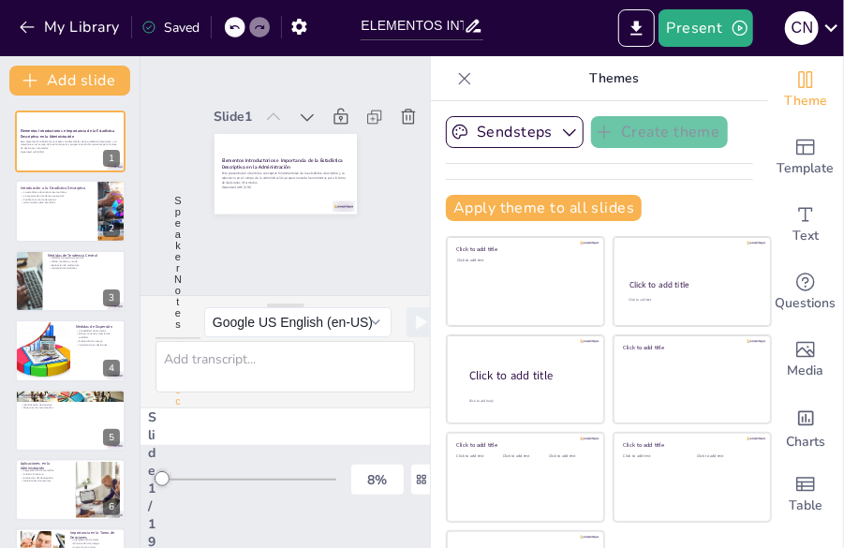
checkbox input "true"
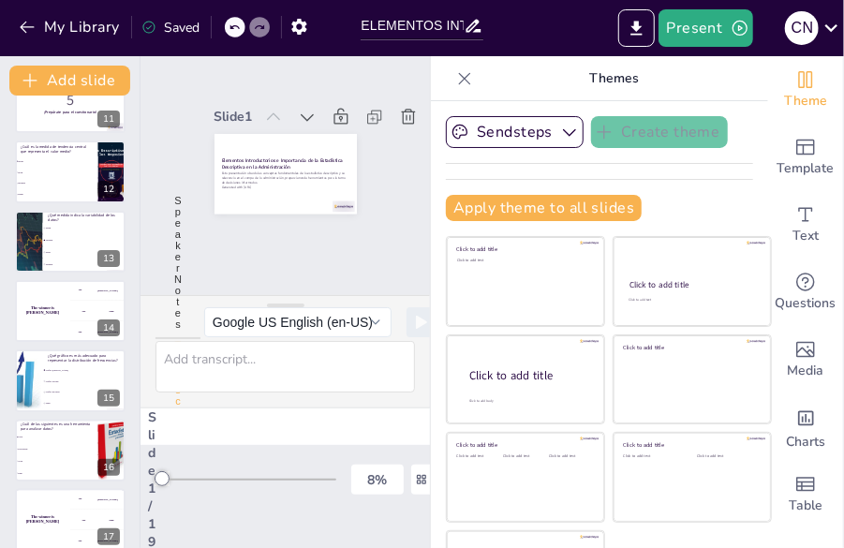
scroll to position [740, 0]
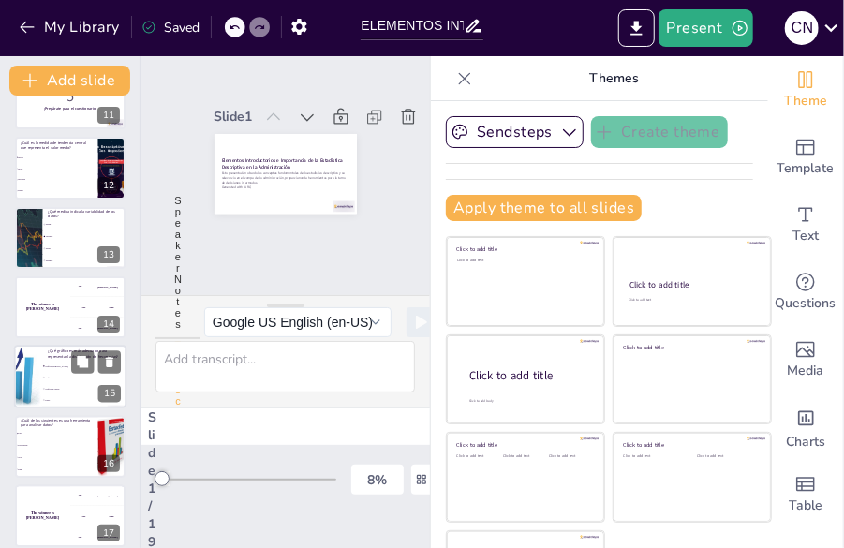
checkbox input "true"
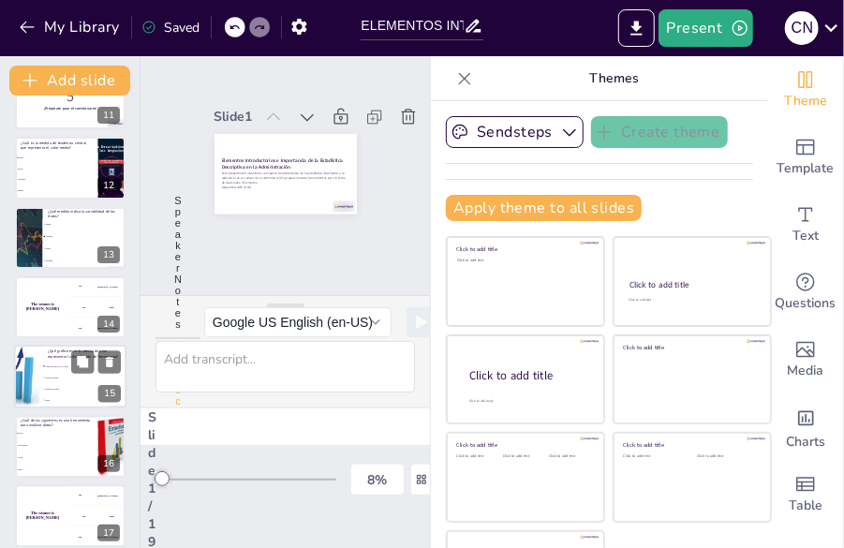
checkbox input "true"
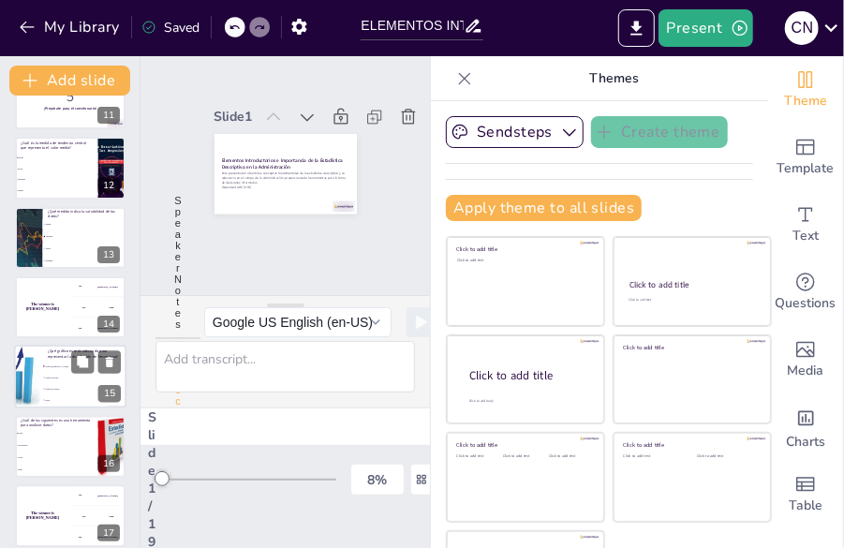
checkbox input "true"
click at [72, 384] on li "Gráfico de líneas" at bounding box center [84, 389] width 84 height 11
checkbox input "true"
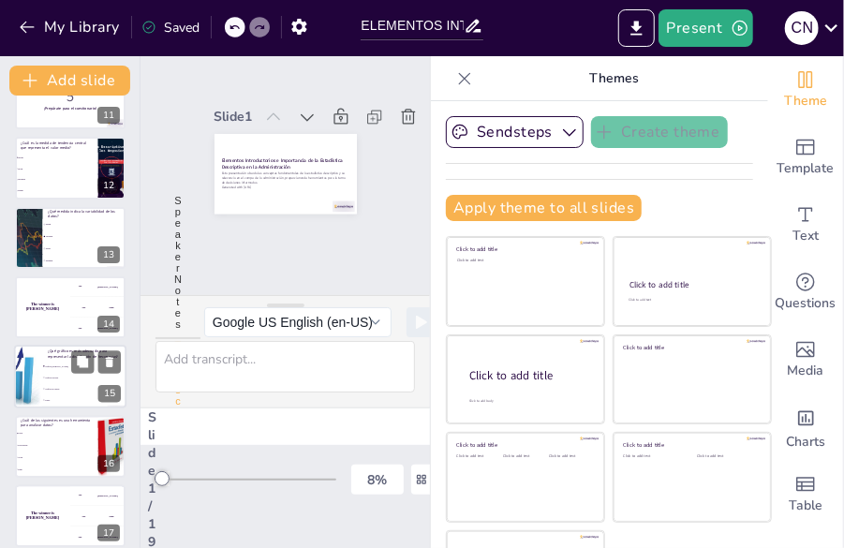
checkbox input "true"
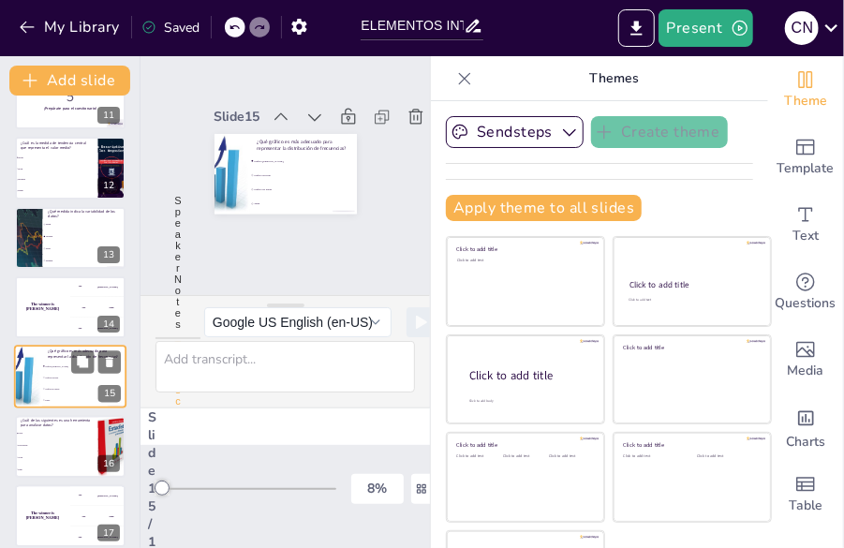
scroll to position [794, 0]
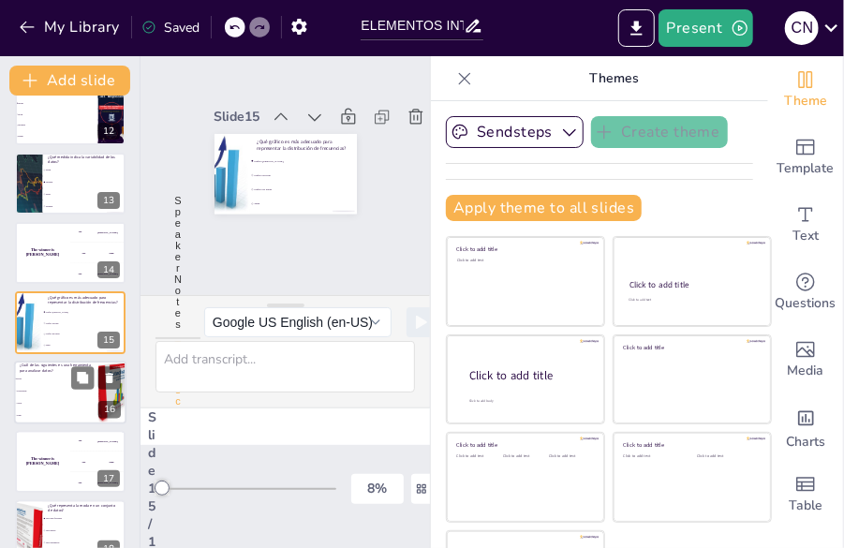
checkbox input "true"
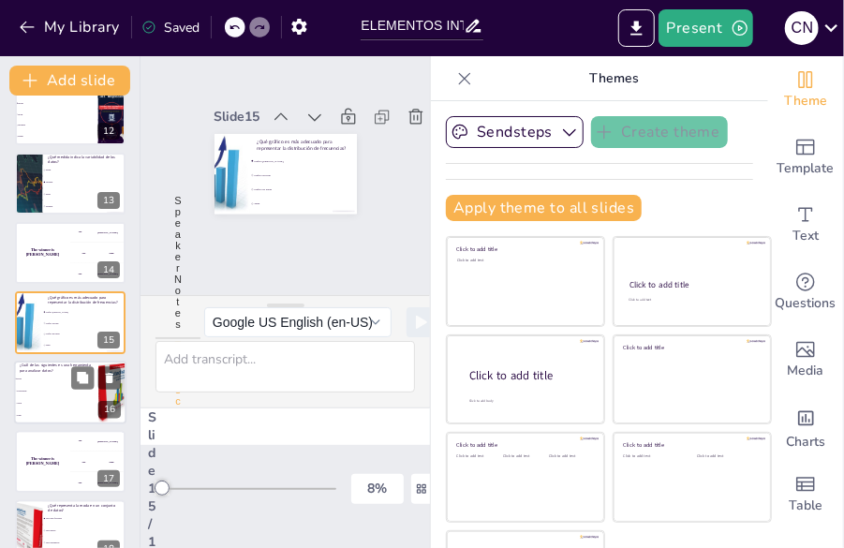
checkbox input "true"
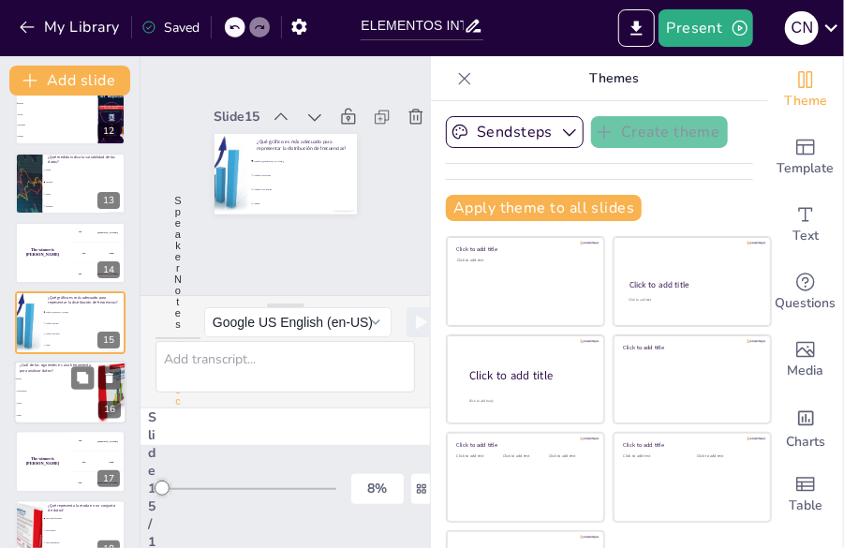
checkbox input "true"
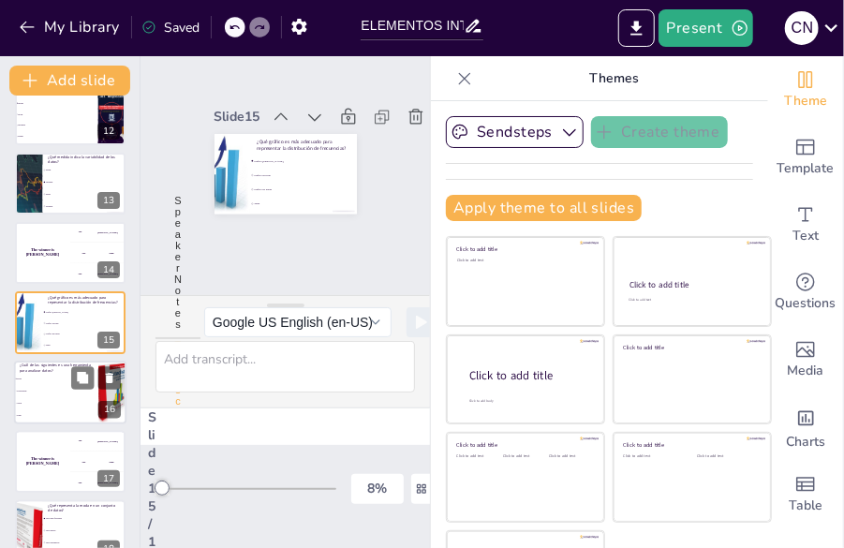
checkbox input "true"
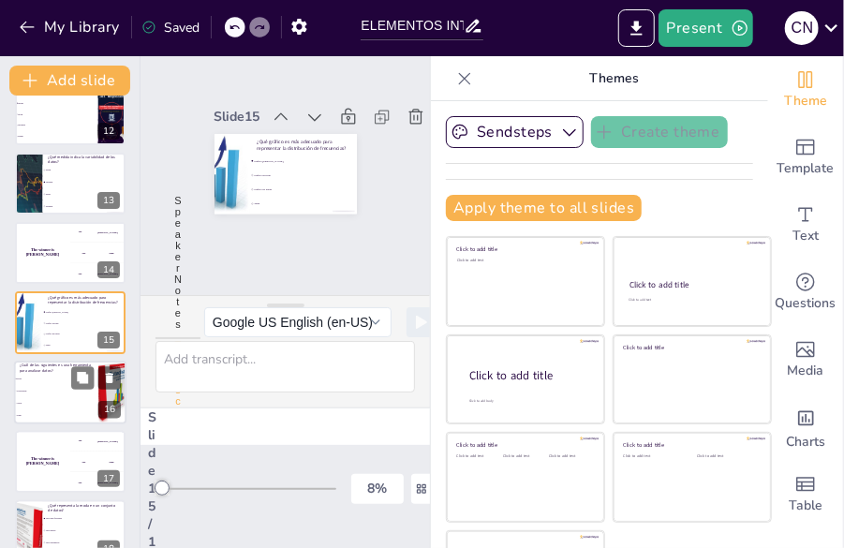
checkbox input "true"
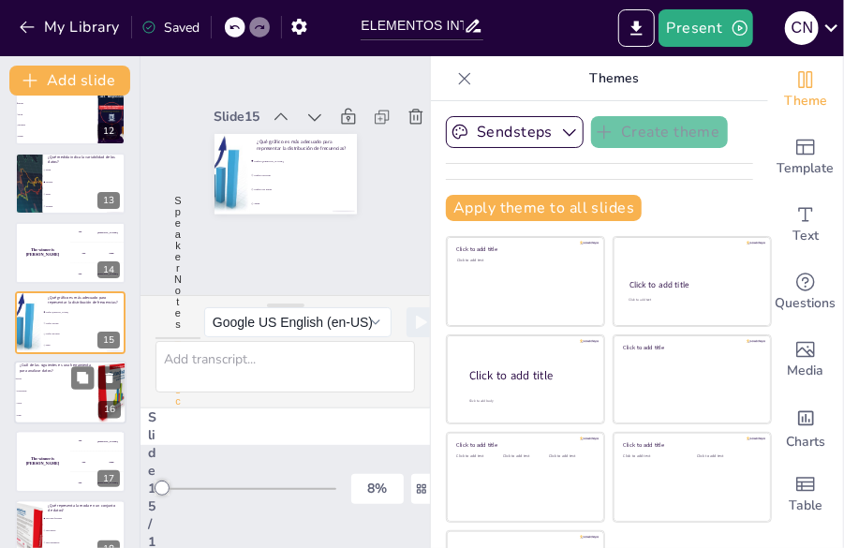
checkbox input "true"
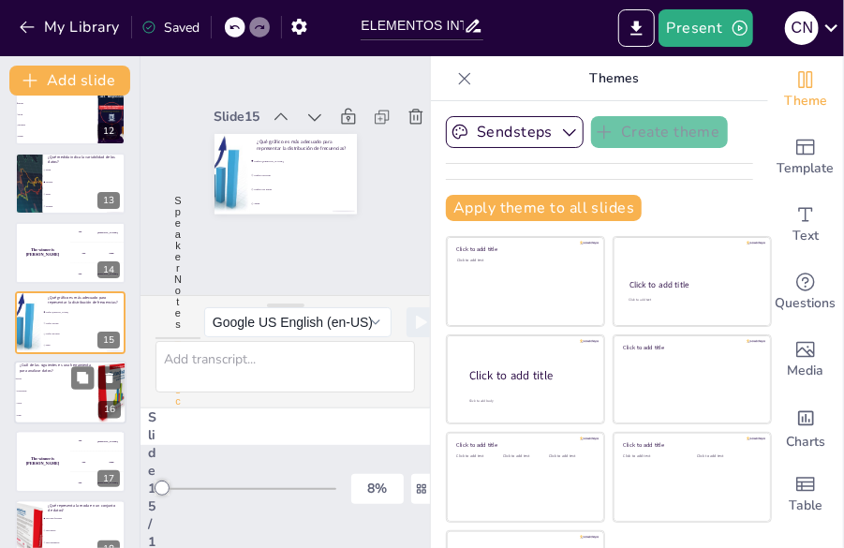
checkbox input "true"
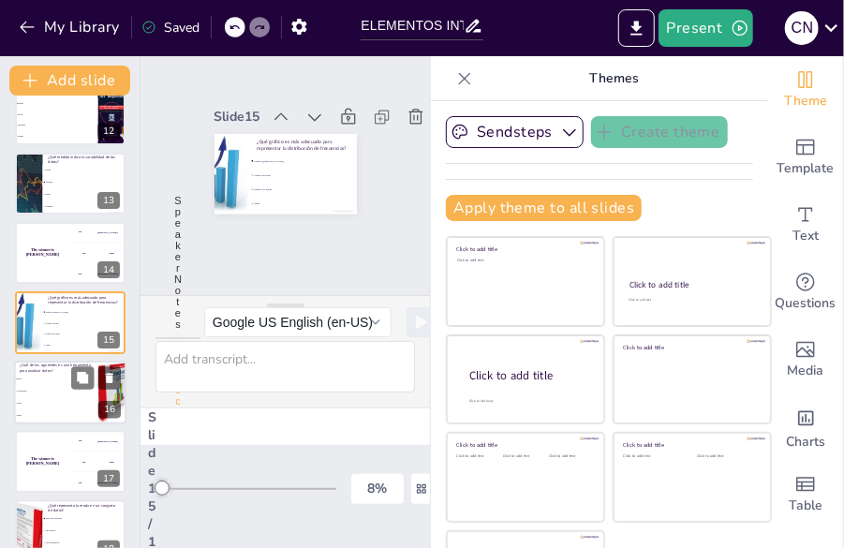
click at [41, 390] on span "PowerPoint" at bounding box center [57, 391] width 81 height 3
checkbox input "true"
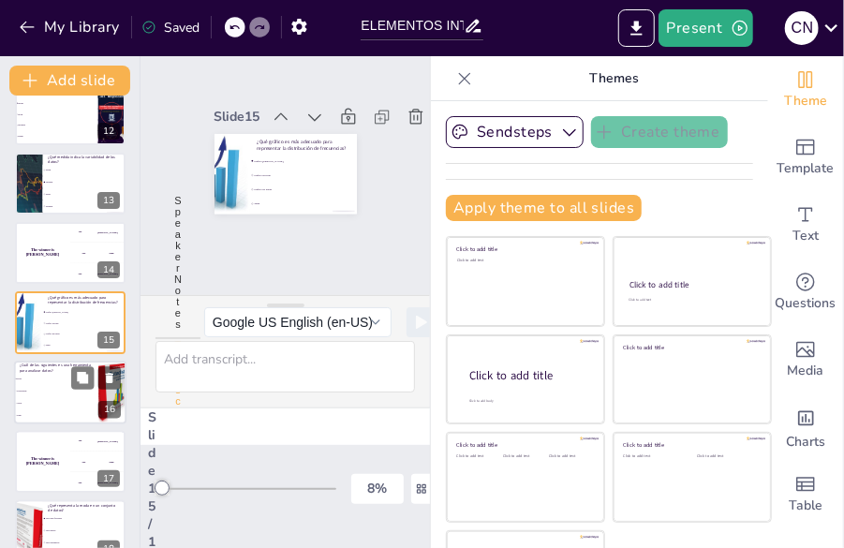
checkbox input "true"
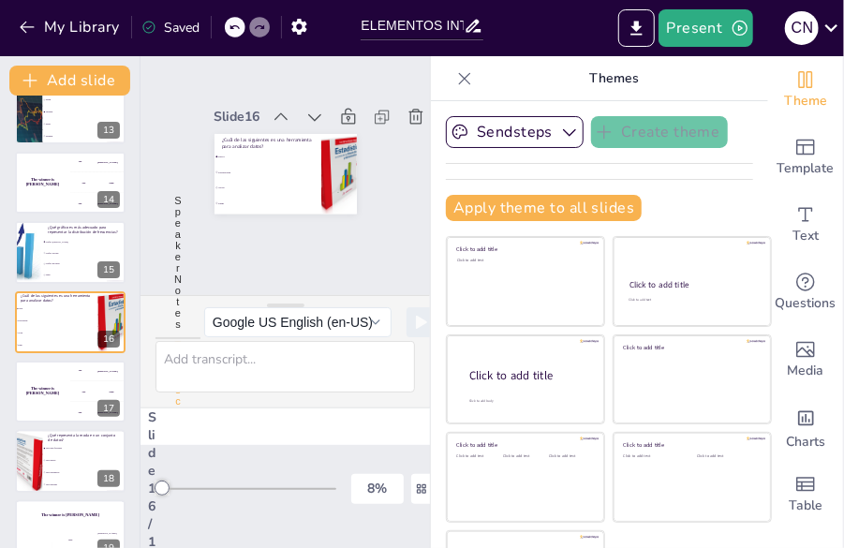
checkbox input "true"
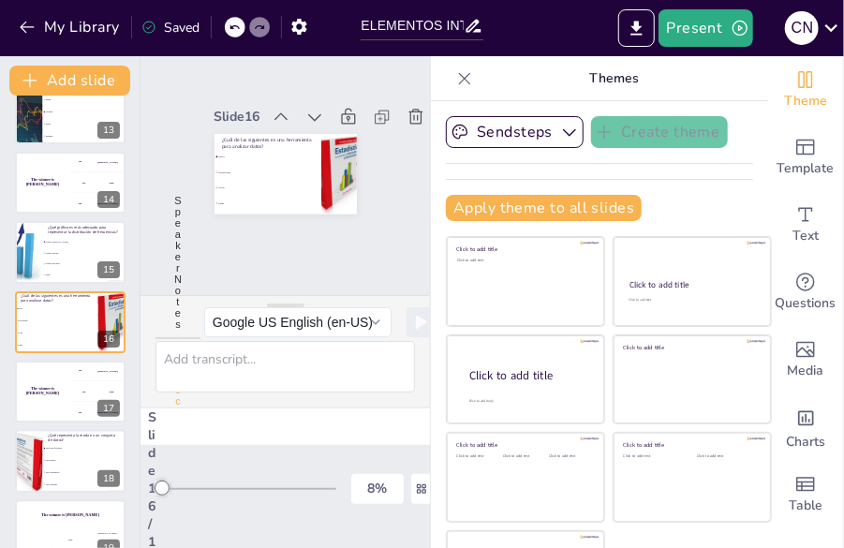
checkbox input "true"
click at [718, 36] on button "Present" at bounding box center [706, 27] width 94 height 37
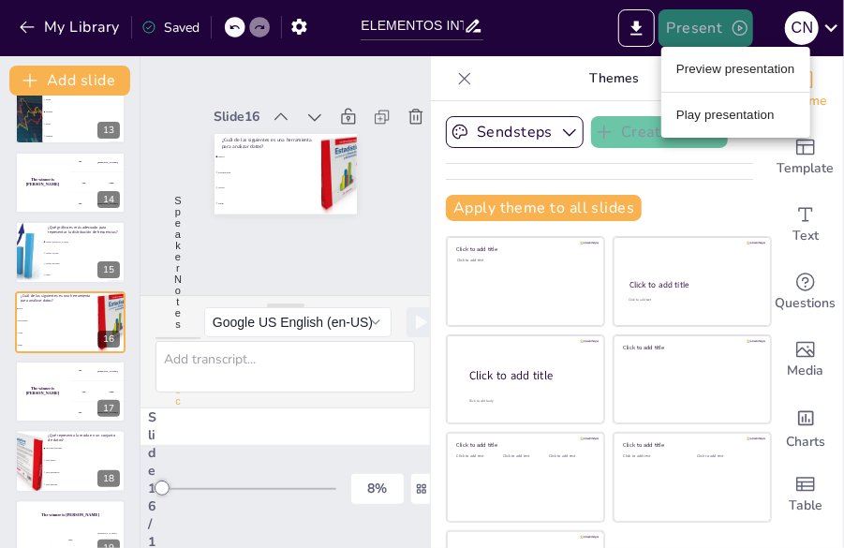
click at [718, 36] on body "My Library Saved ELEMENTOS INTRODUCTORIOS E IMPORTANCIA DE LA ESTADISTICA DESCR…" at bounding box center [422, 274] width 844 height 548
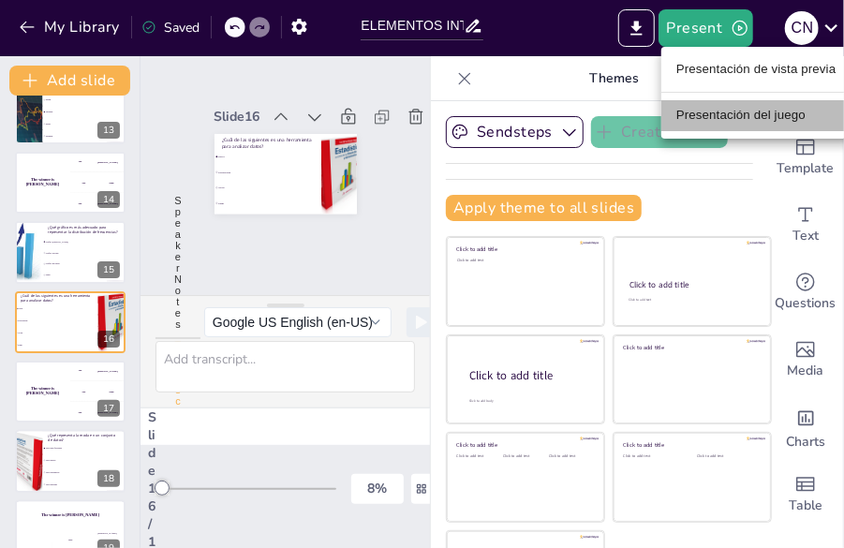
click at [750, 111] on font "Presentación del juego" at bounding box center [740, 116] width 129 height 14
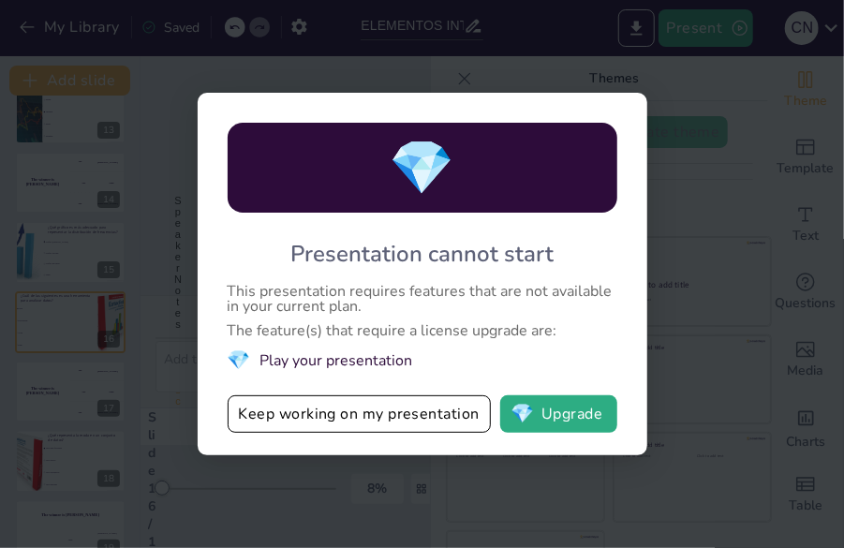
click at [694, 117] on div "💎 Presentation cannot start This presentation requires features that are not av…" at bounding box center [422, 274] width 844 height 548
click at [437, 410] on button "Keep working on my presentation" at bounding box center [359, 413] width 263 height 37
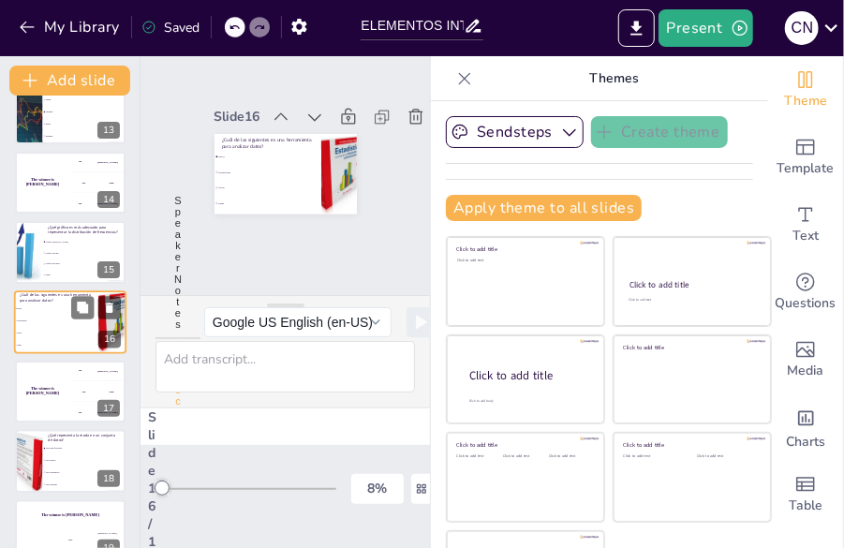
checkbox input "true"
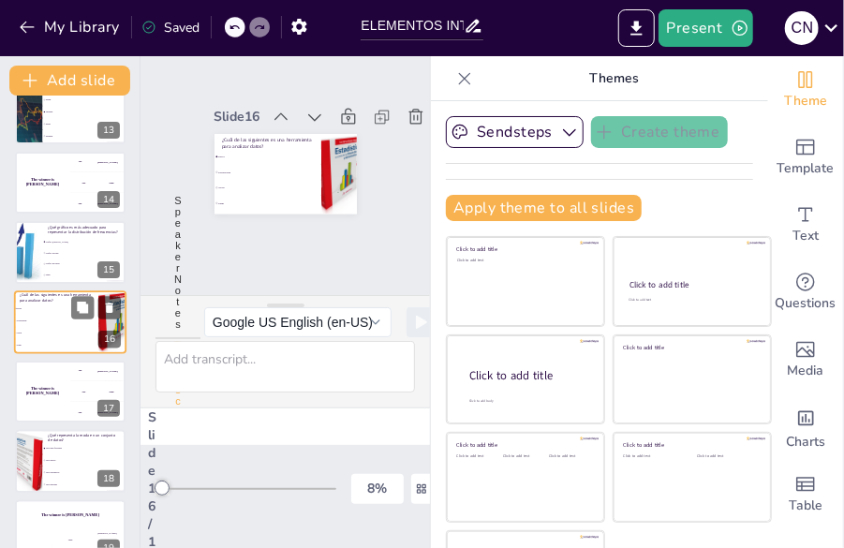
checkbox input "true"
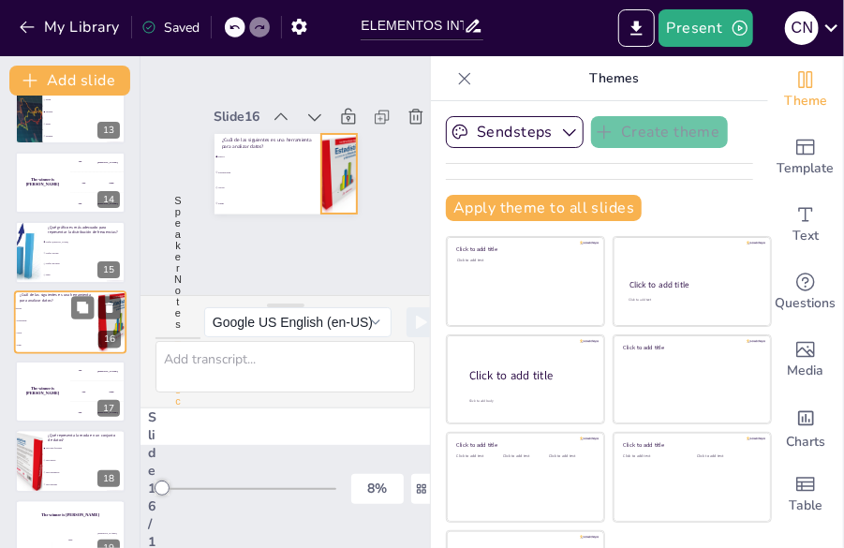
checkbox input "true"
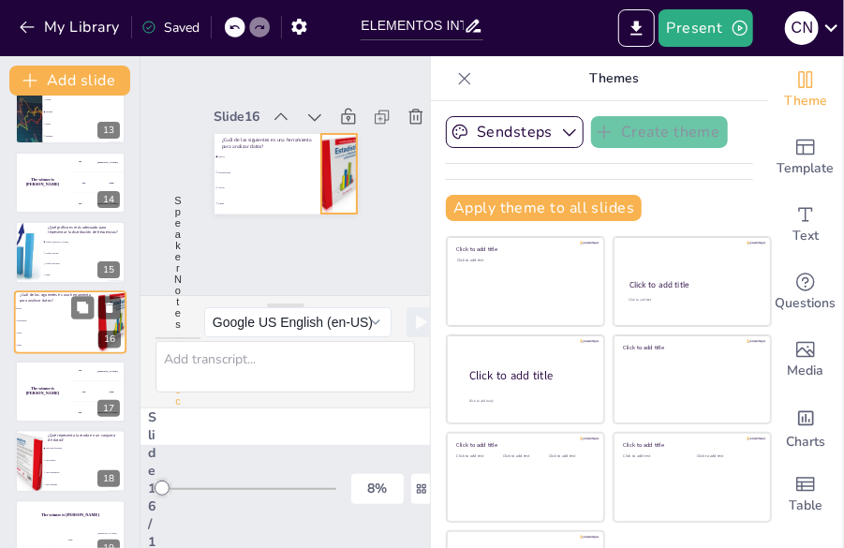
checkbox input "true"
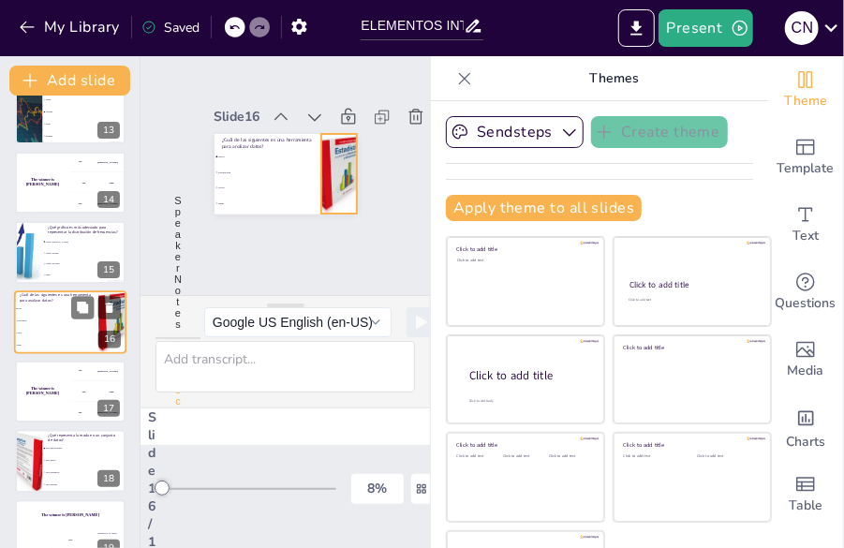
checkbox input "true"
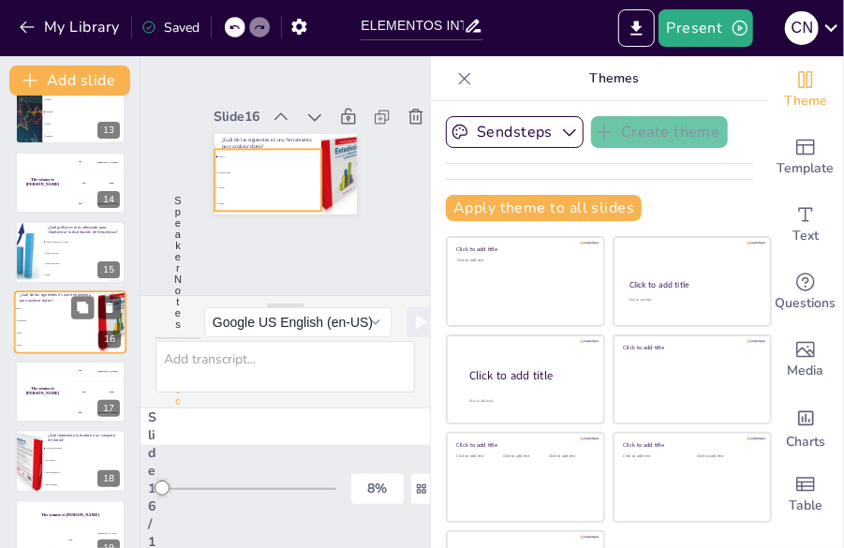
checkbox input "true"
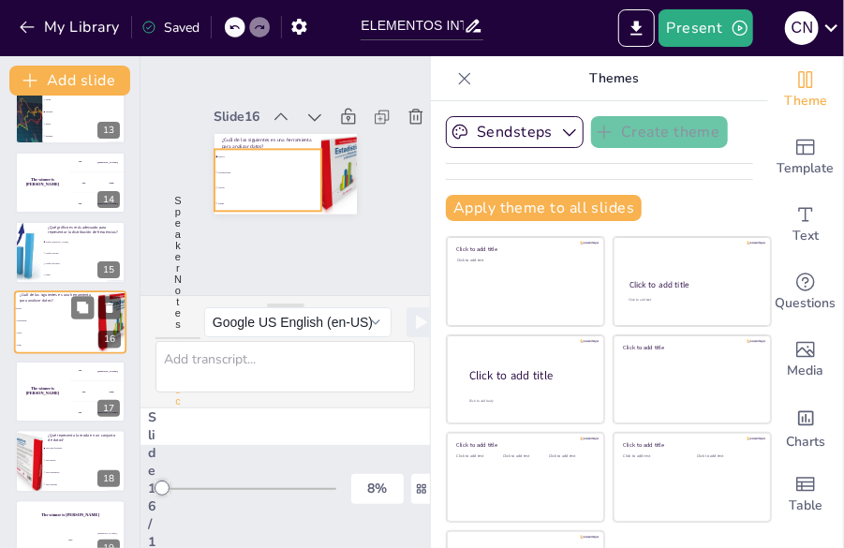
checkbox input "true"
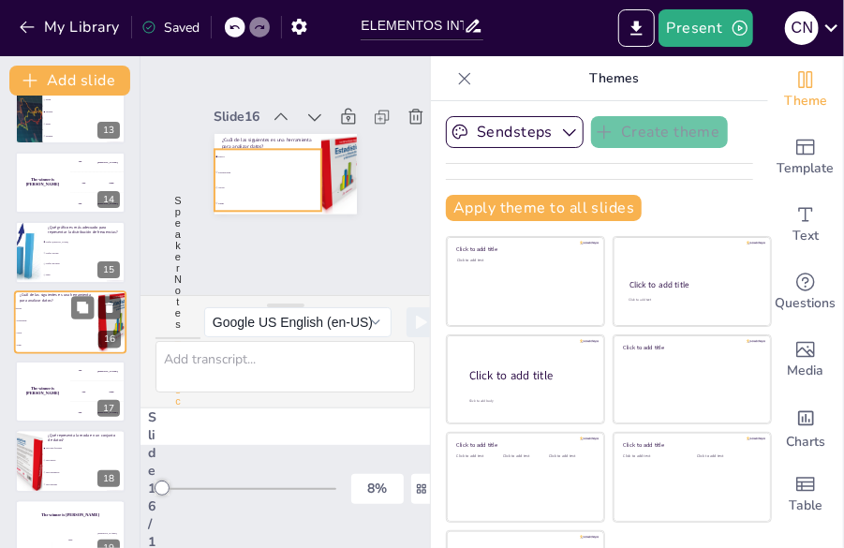
checkbox input "true"
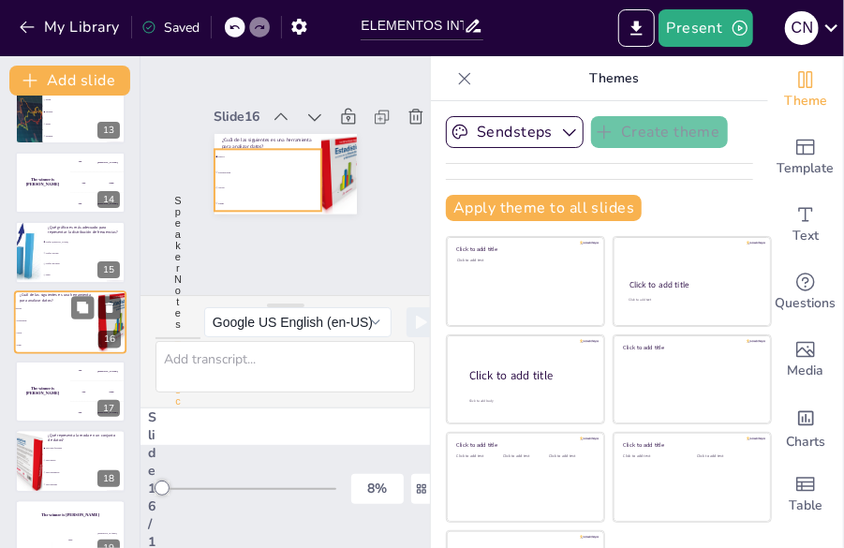
checkbox input "true"
click at [22, 340] on li "Paint" at bounding box center [56, 345] width 84 height 12
checkbox input "true"
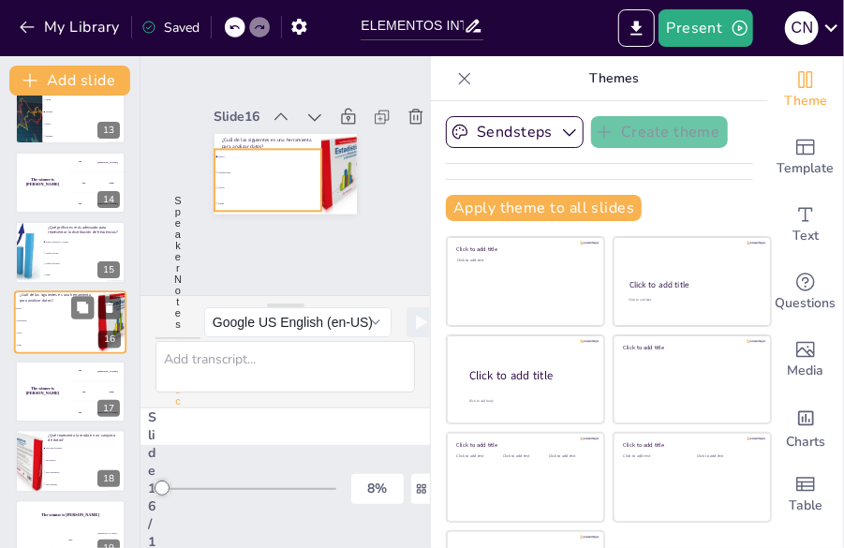
checkbox input "true"
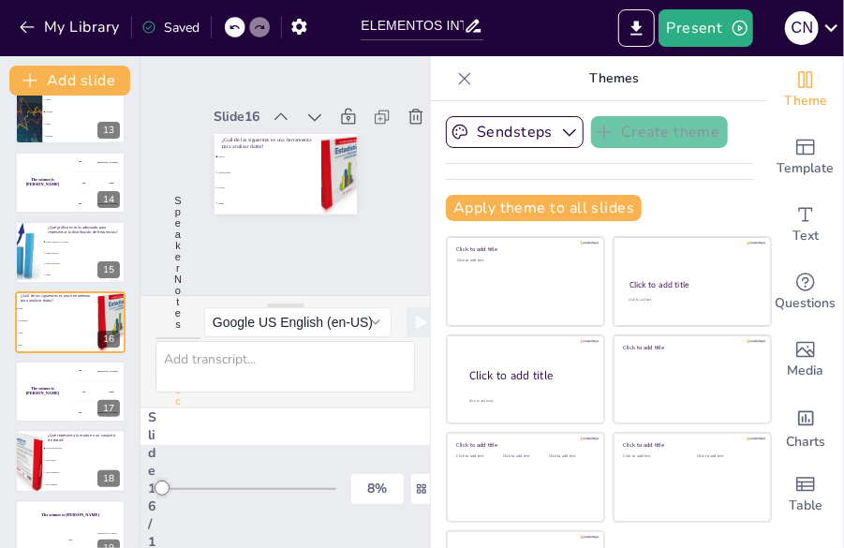
checkbox input "true"
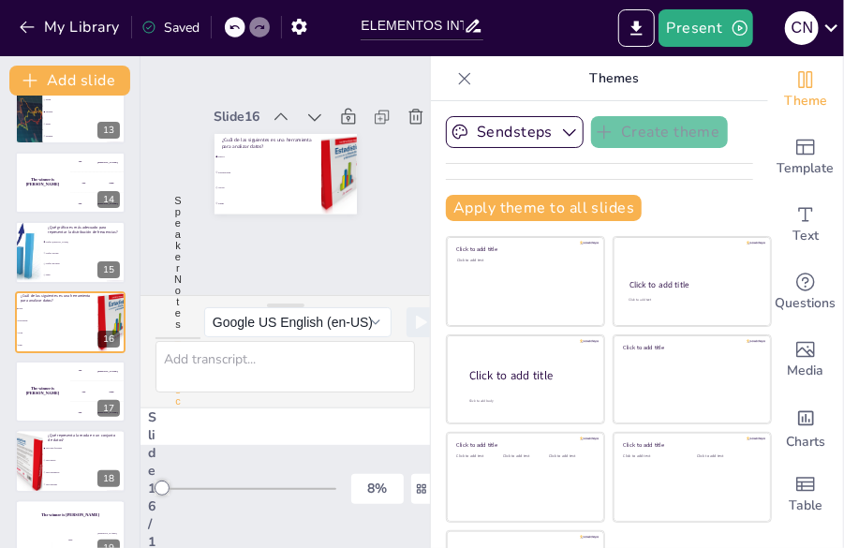
checkbox input "true"
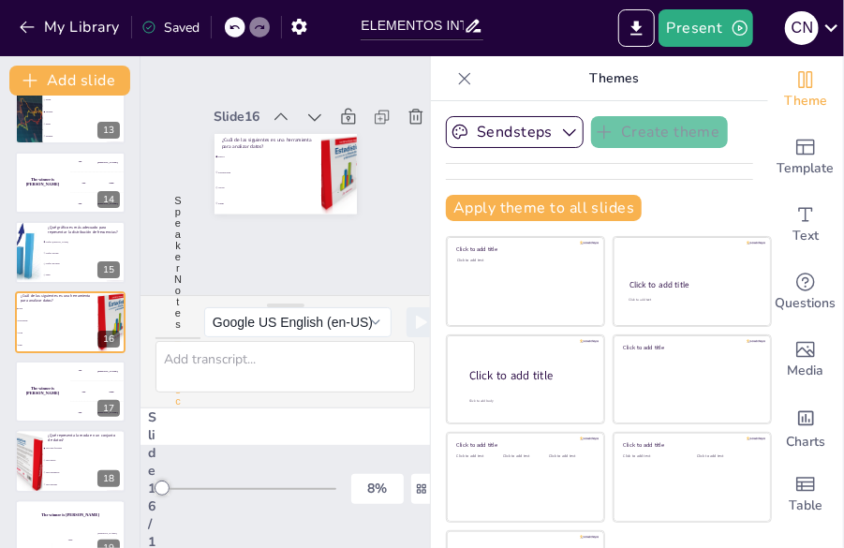
checkbox input "true"
click at [299, 184] on li "Paint" at bounding box center [247, 190] width 104 height 57
checkbox input "true"
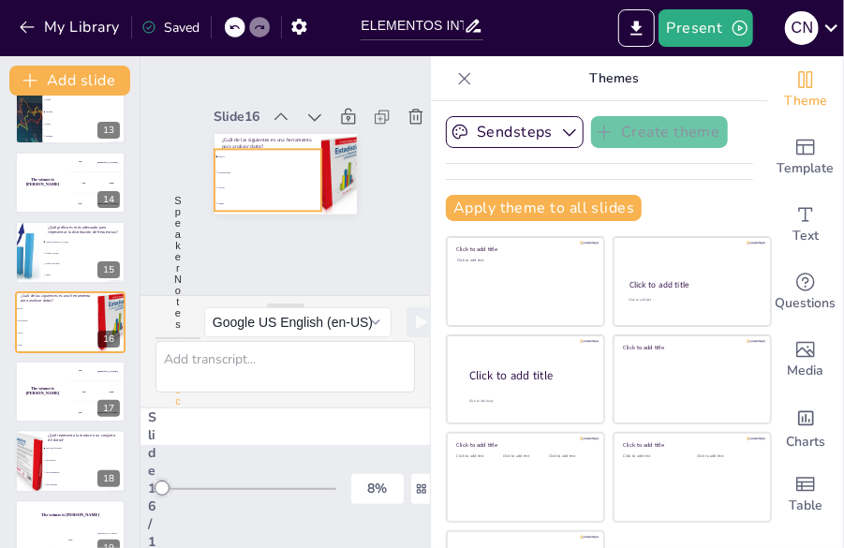
checkbox input "true"
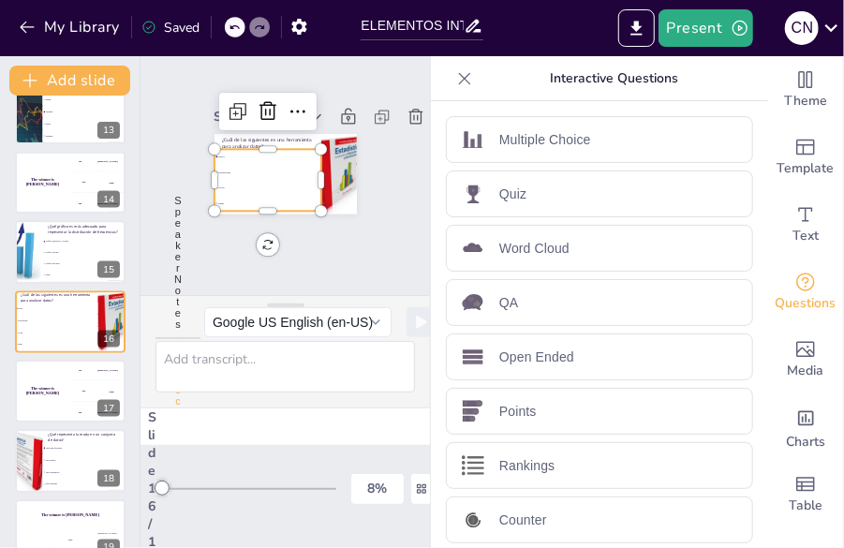
checkbox input "true"
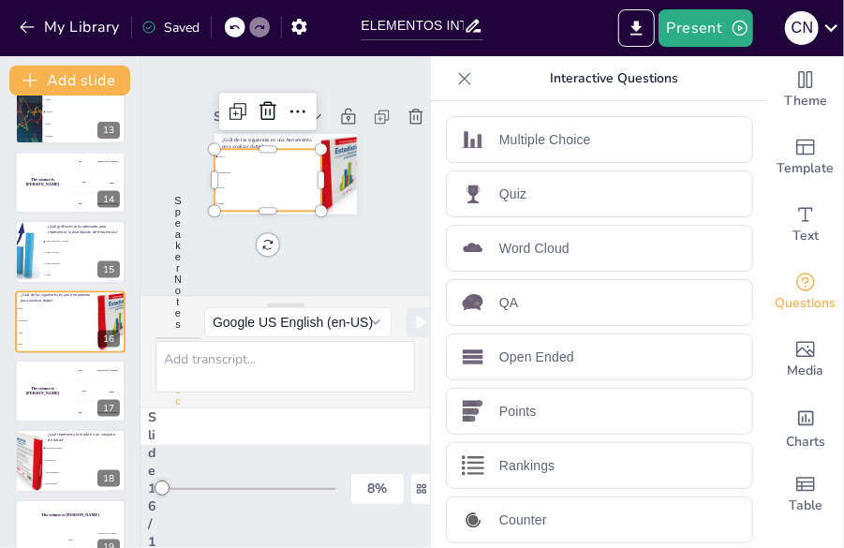
checkbox input "true"
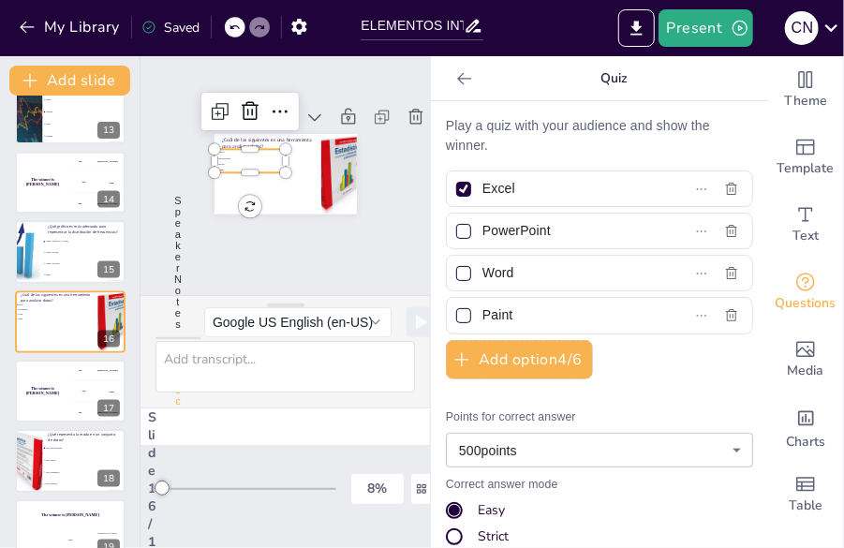
checkbox input "true"
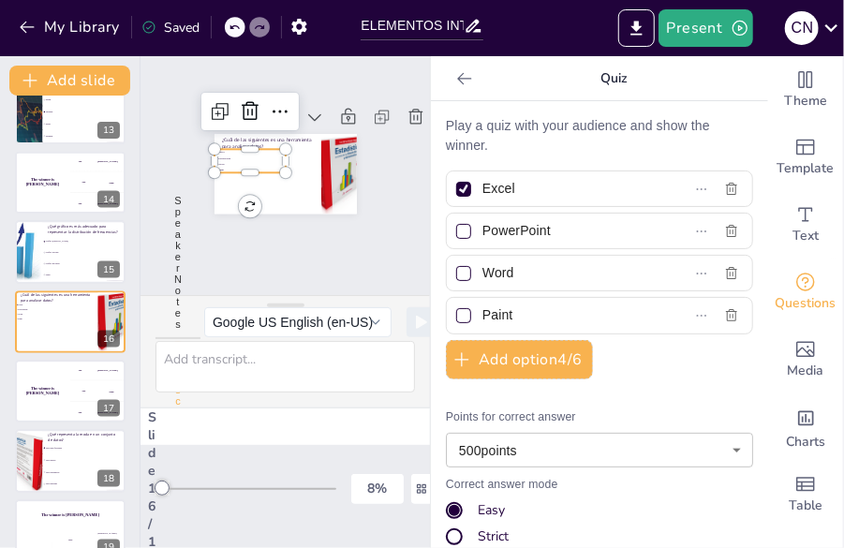
checkbox input "true"
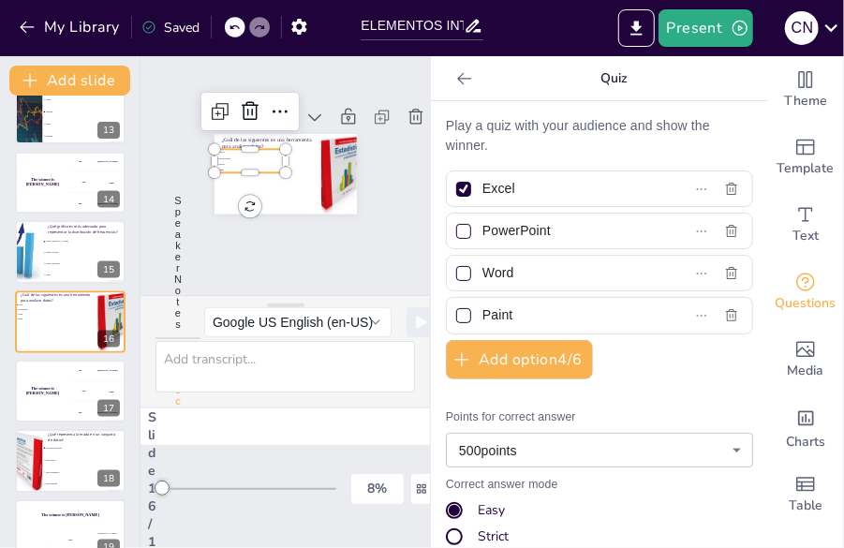
checkbox input "true"
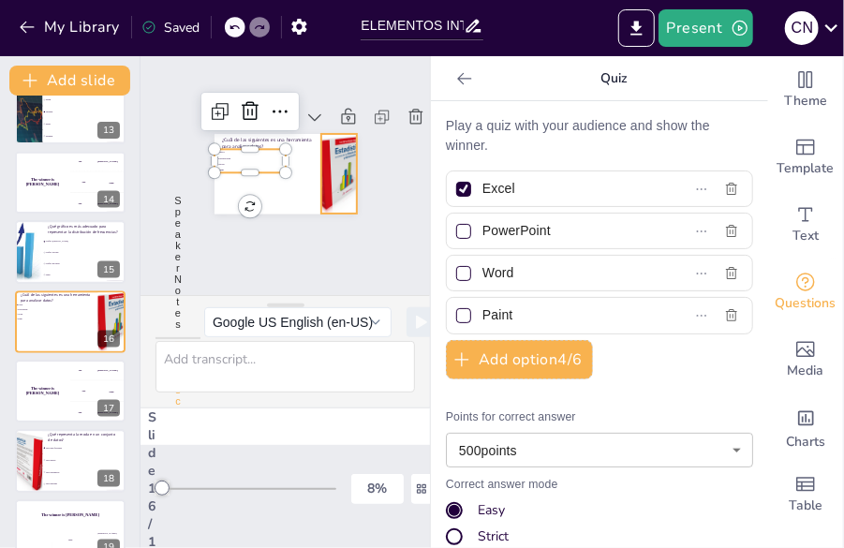
checkbox input "true"
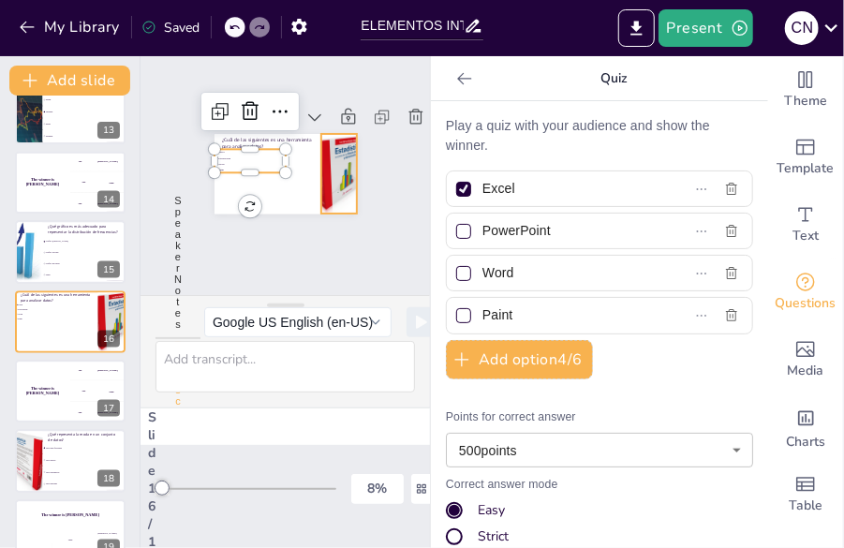
checkbox input "true"
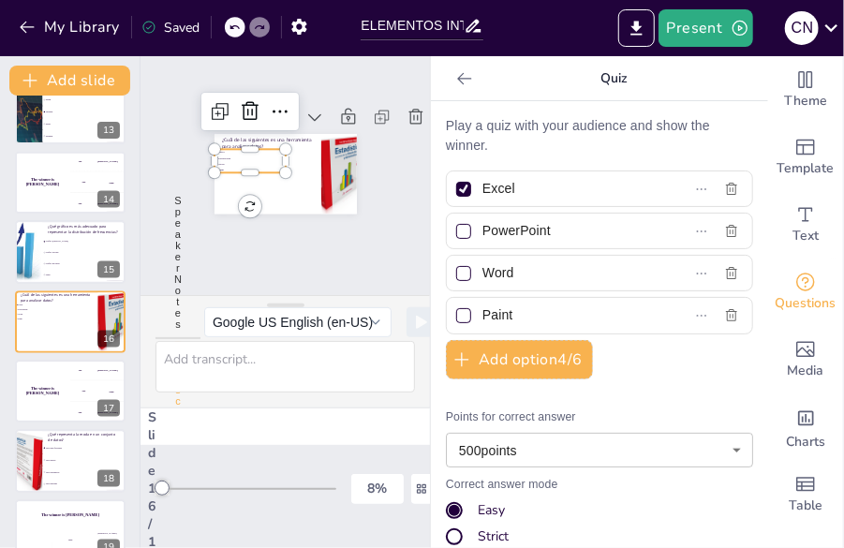
checkbox input "true"
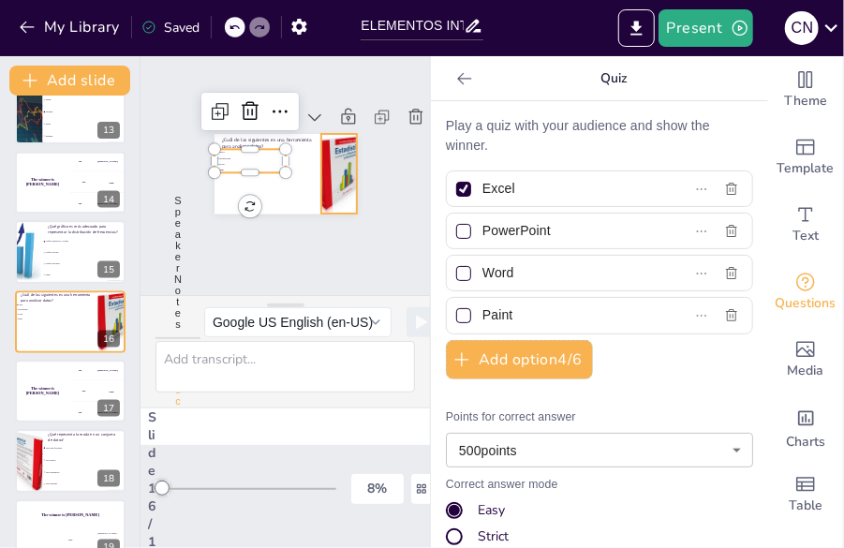
checkbox input "true"
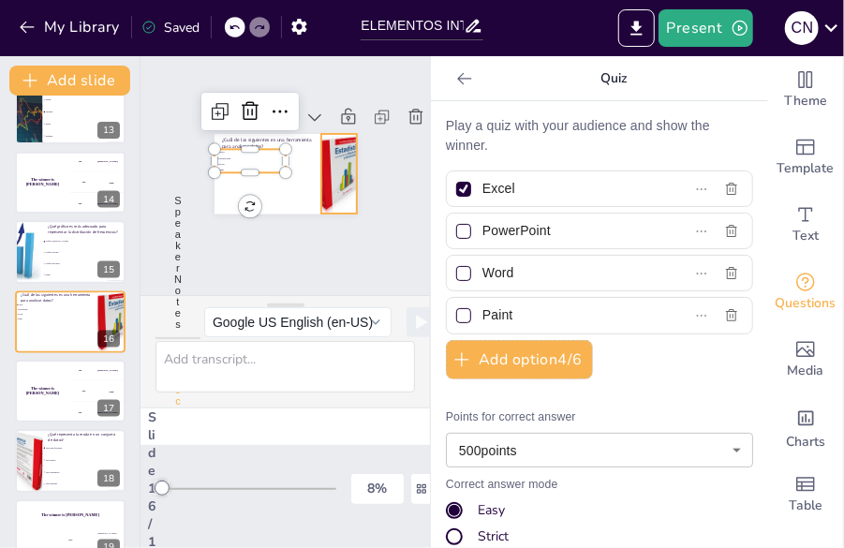
checkbox input "true"
drag, startPoint x: 753, startPoint y: 304, endPoint x: 749, endPoint y: 224, distance: 80.6
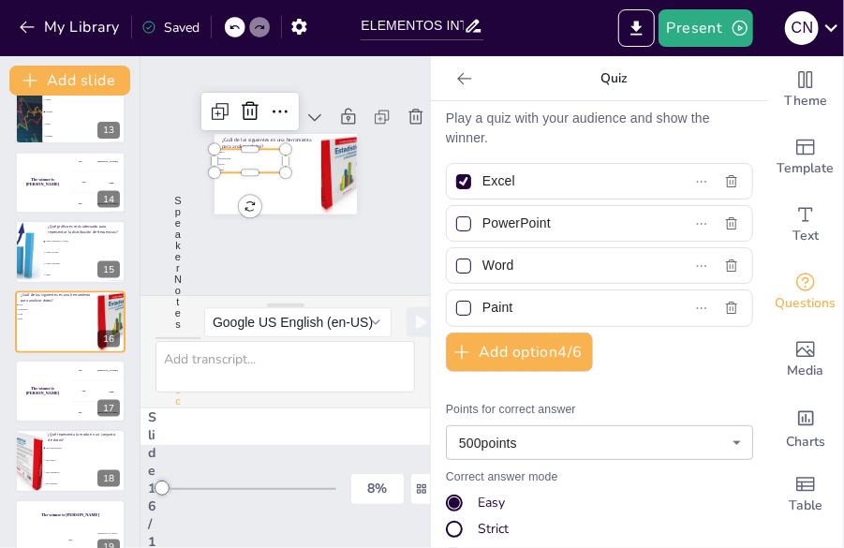
scroll to position [7, 0]
click at [47, 391] on h4 "The winner is [PERSON_NAME]" at bounding box center [42, 391] width 56 height 9
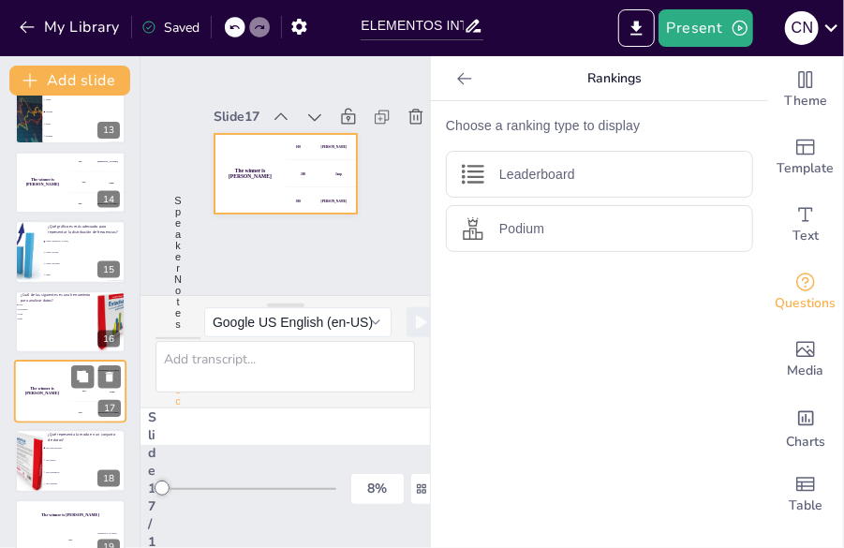
scroll to position [894, 0]
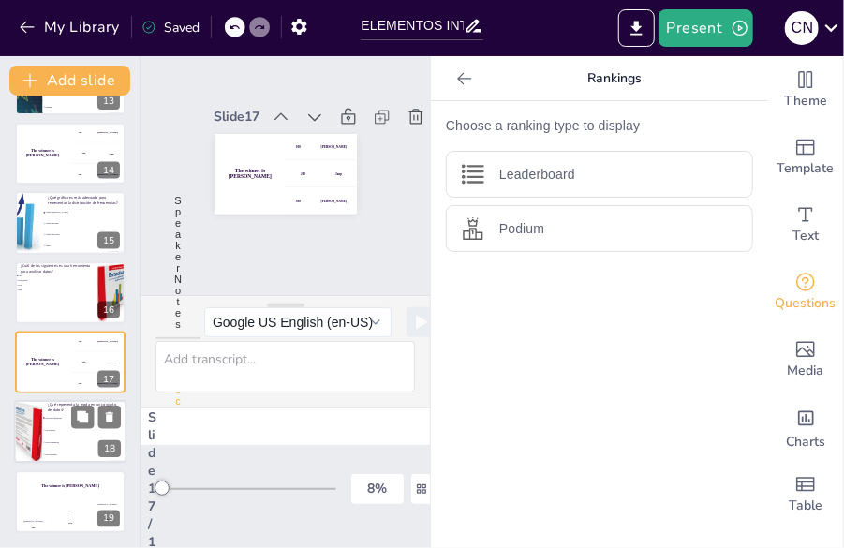
click at [58, 426] on li "Valor medio" at bounding box center [84, 431] width 84 height 12
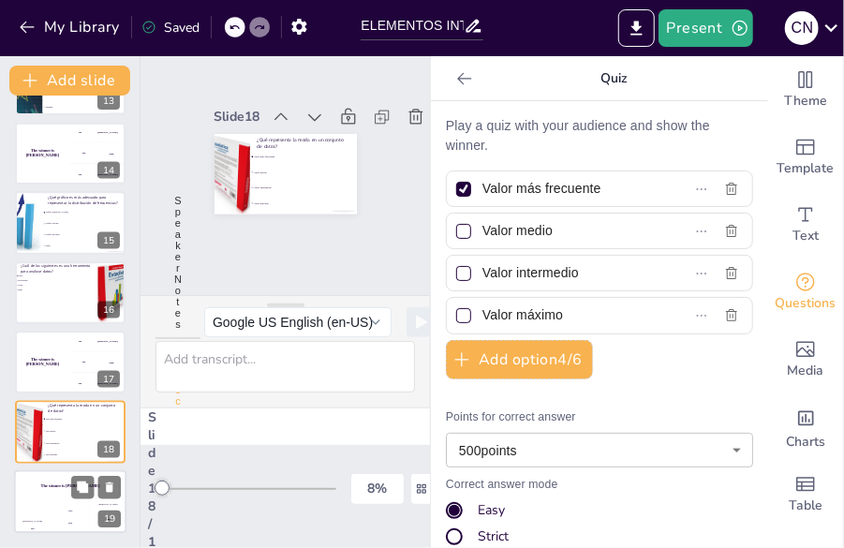
click at [60, 506] on div "Jaap 200" at bounding box center [70, 518] width 37 height 32
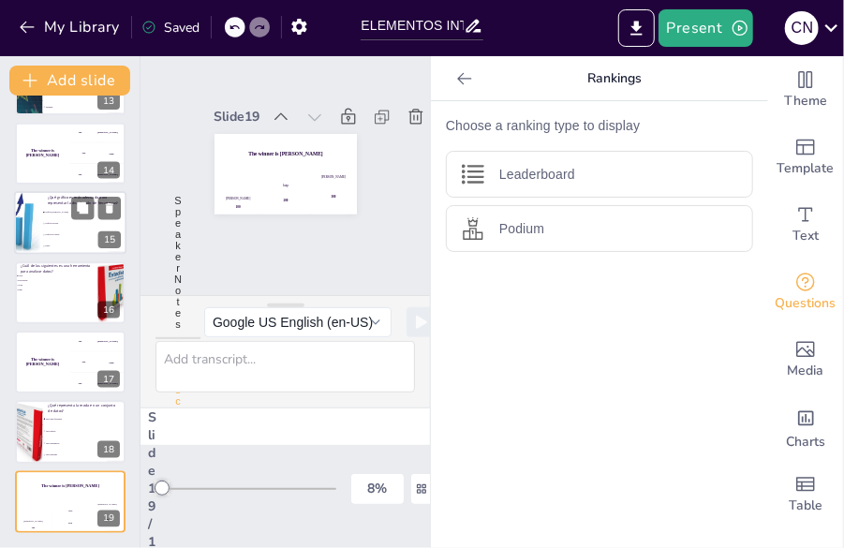
click at [62, 245] on span "Tabla" at bounding box center [85, 246] width 81 height 3
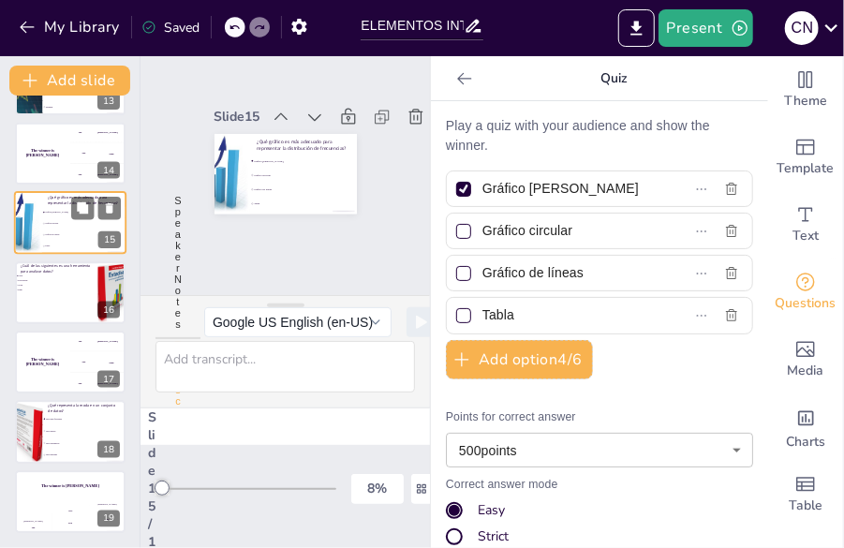
scroll to position [794, 0]
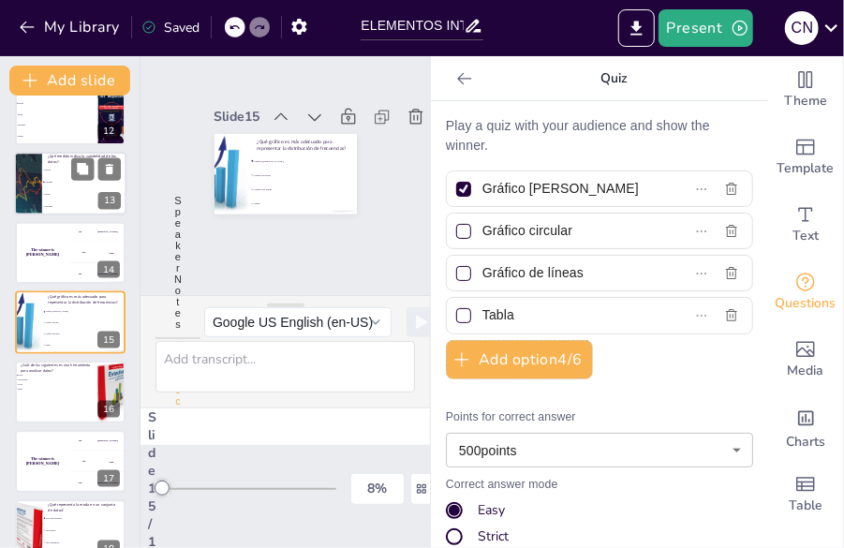
click at [43, 171] on li "Media" at bounding box center [84, 170] width 84 height 12
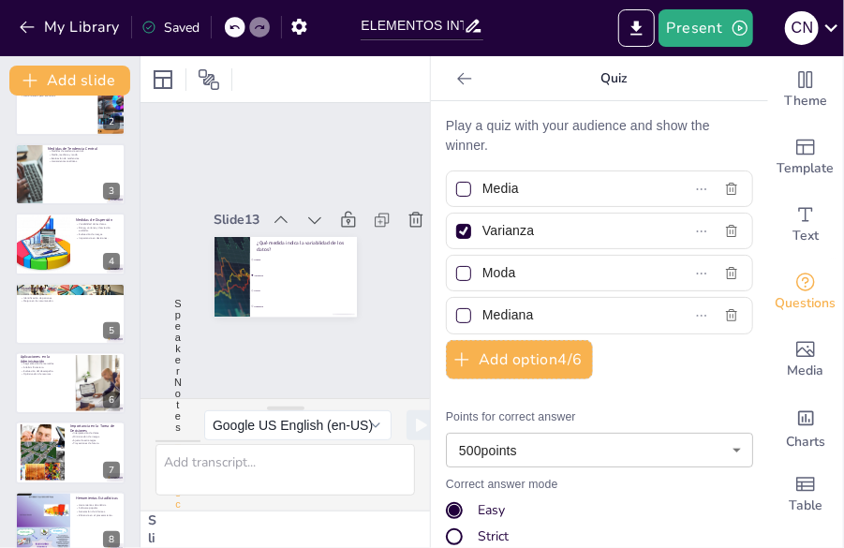
scroll to position [0, 0]
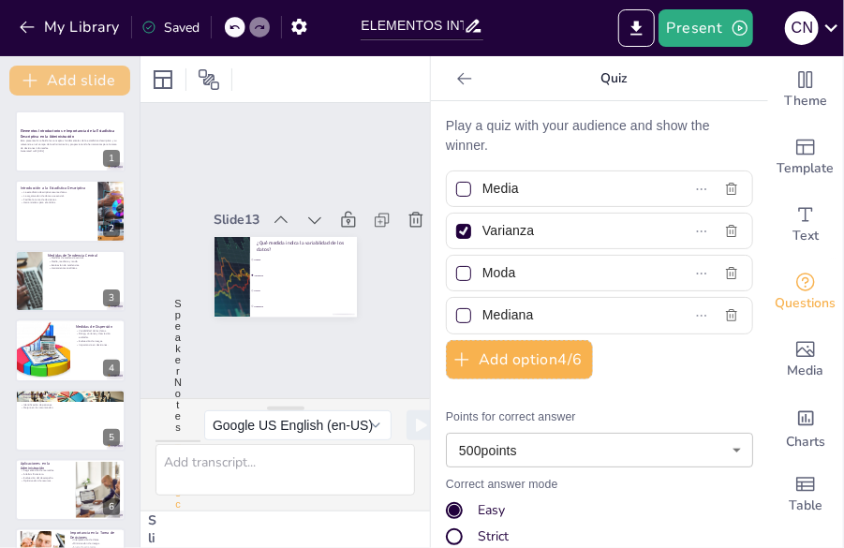
click at [93, 80] on button "Add slide" at bounding box center [69, 81] width 121 height 30
